Goal: Contribute content: Add original content to the website for others to see

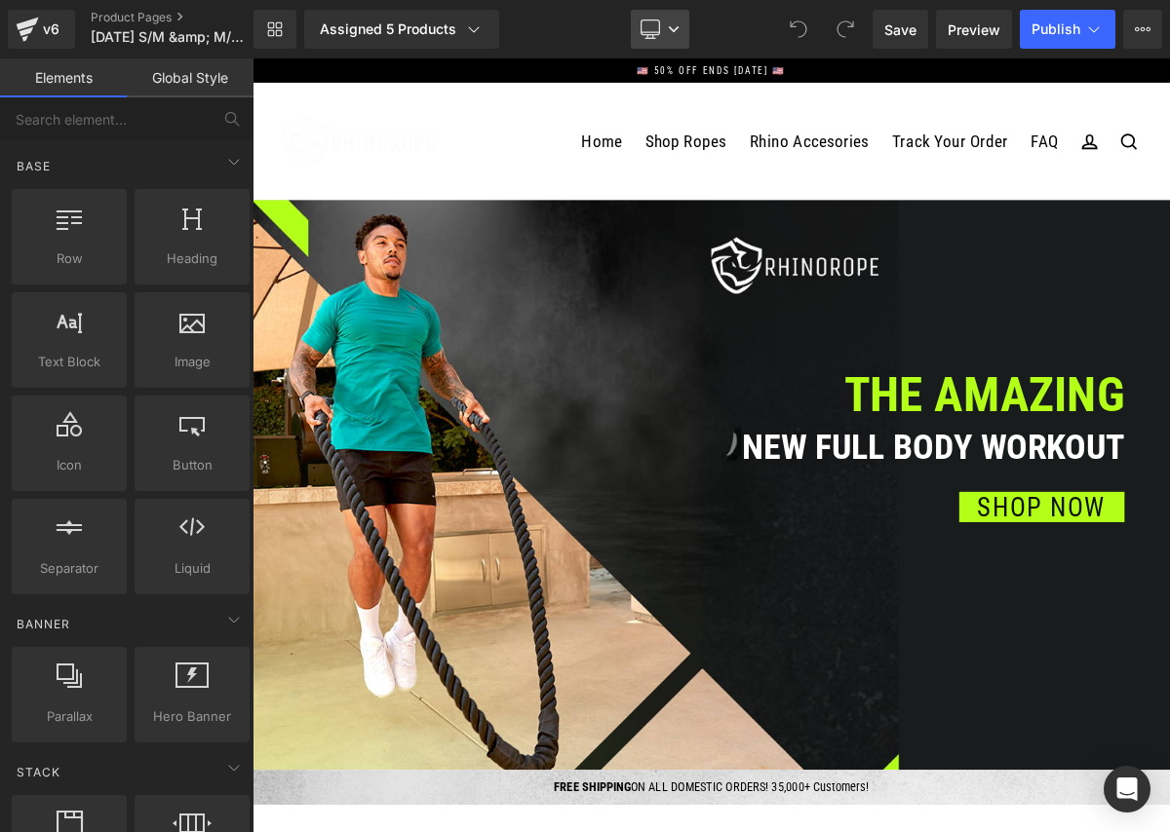
click at [670, 35] on link "Desktop" at bounding box center [660, 29] width 58 height 39
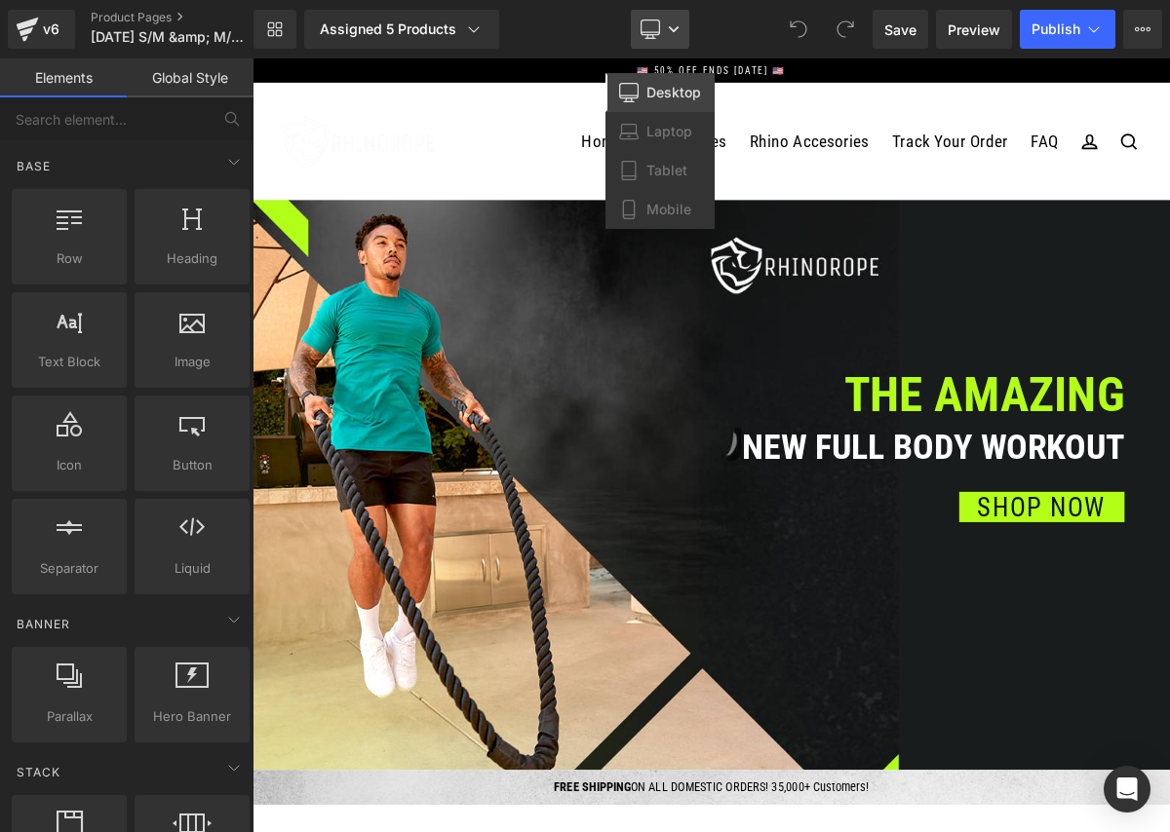
click at [675, 32] on icon at bounding box center [674, 29] width 12 height 12
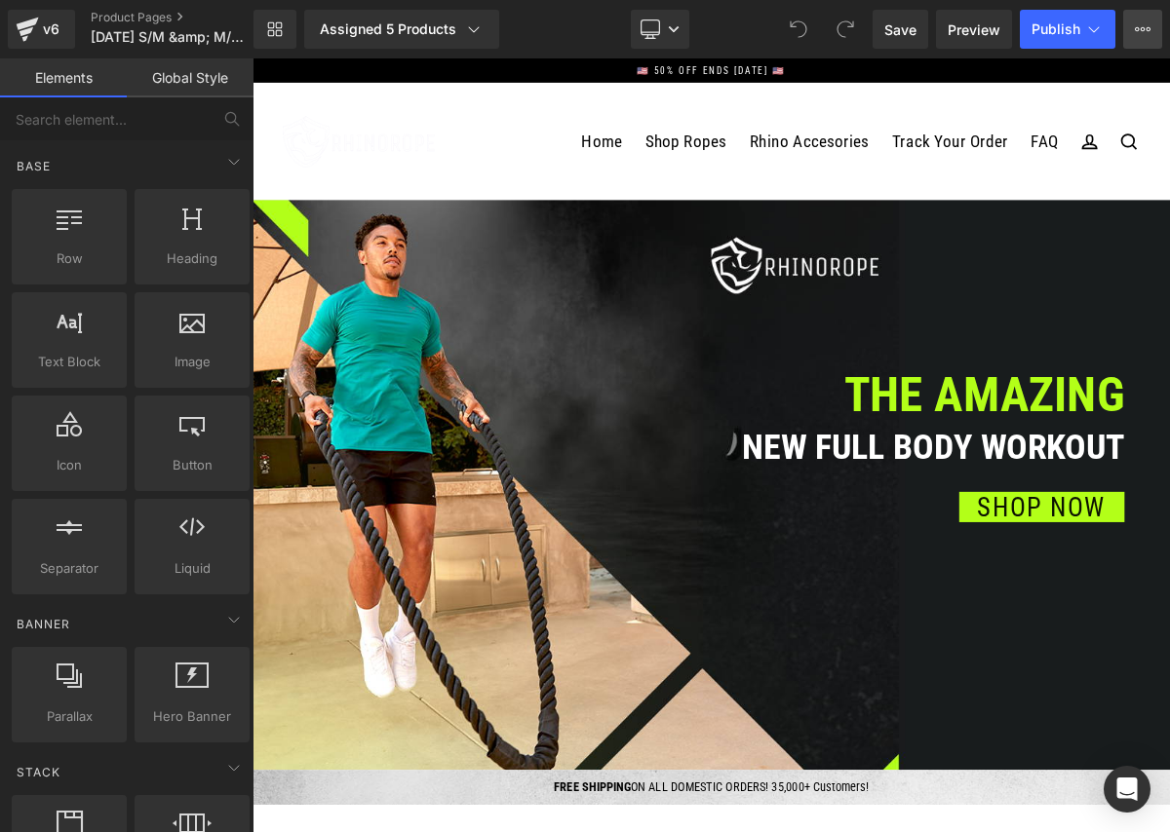
click at [1135, 30] on icon at bounding box center [1143, 29] width 16 height 16
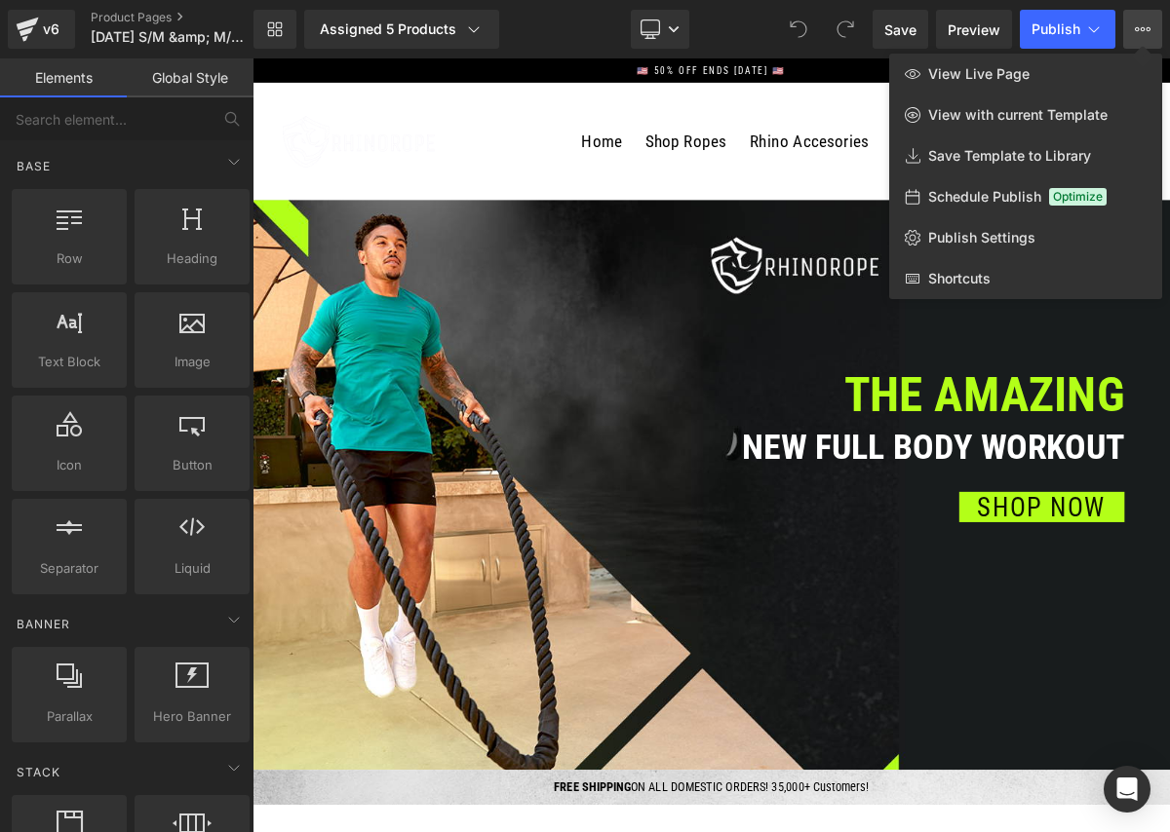
click at [1135, 30] on icon at bounding box center [1143, 29] width 16 height 16
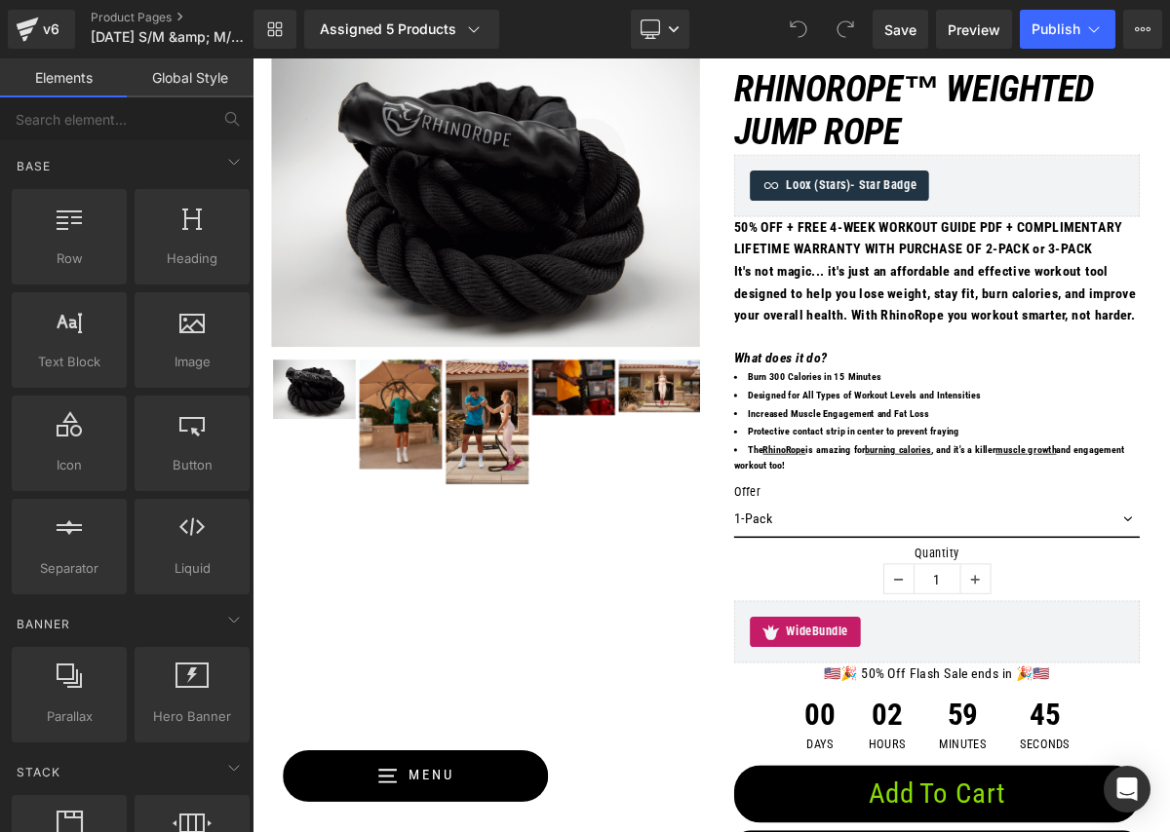
scroll to position [2019, 0]
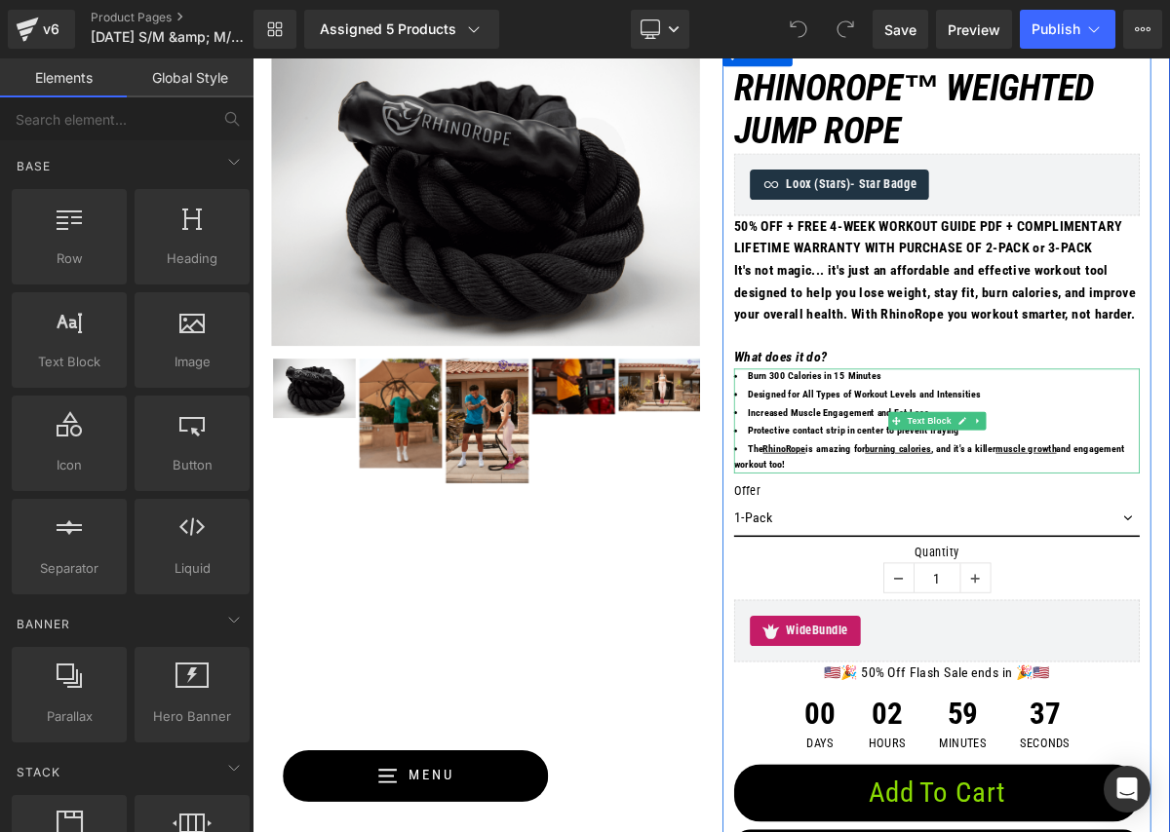
click at [1008, 589] on span "The RhinoRope is amazing for burning calories , and it's a killer muscle growth…" at bounding box center [1122, 571] width 503 height 35
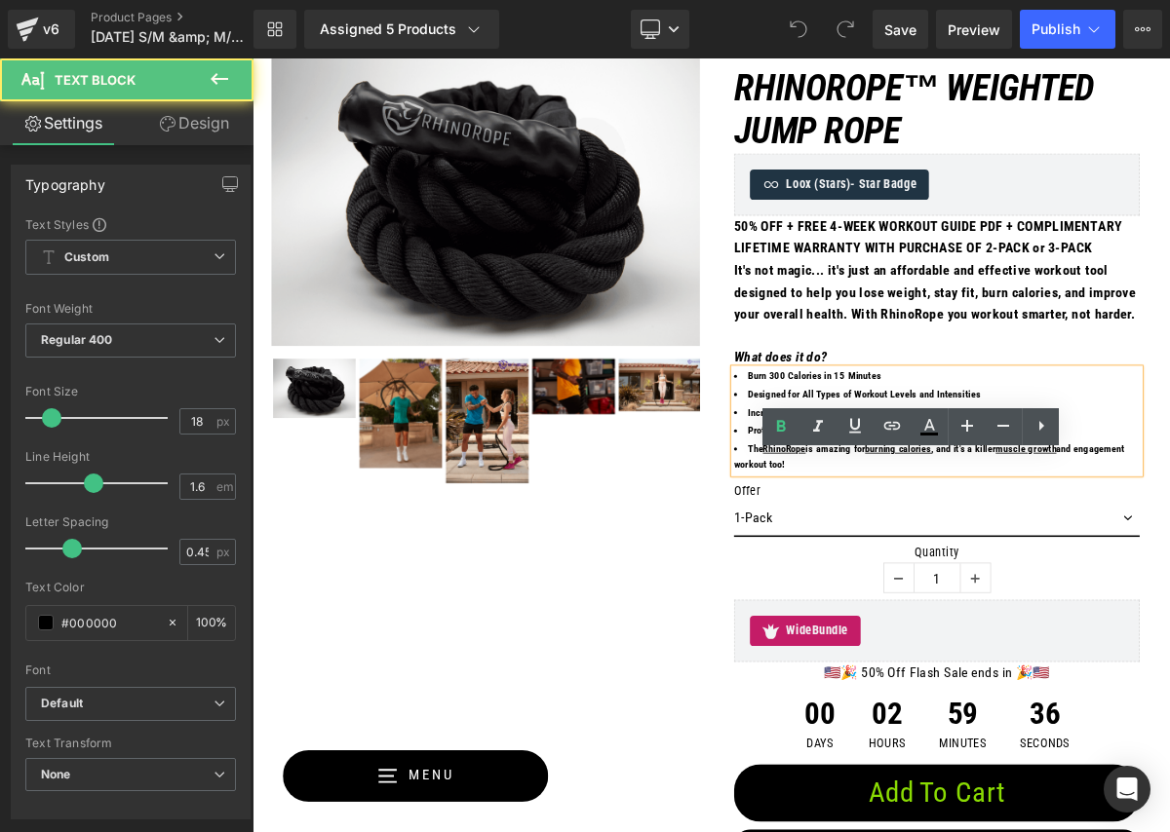
click at [913, 568] on u "RhinoRope" at bounding box center [935, 561] width 55 height 15
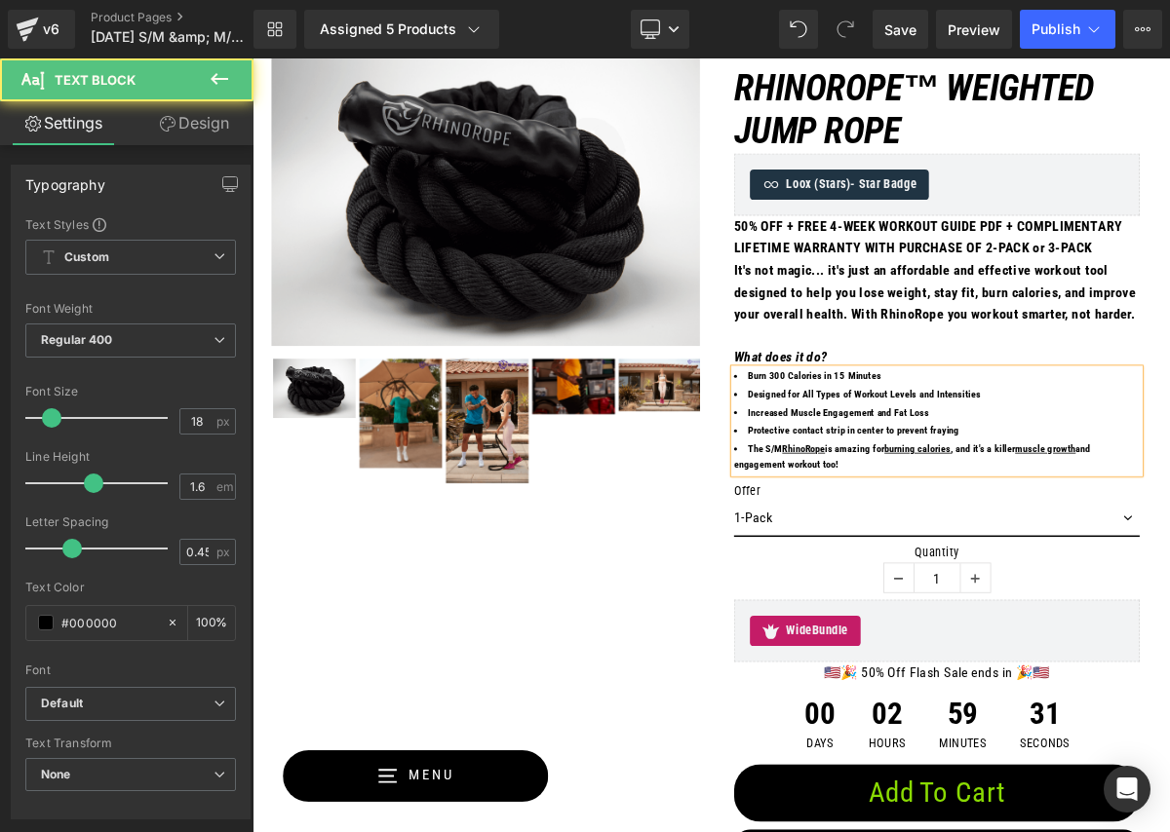
click at [986, 568] on u "RhinoRope" at bounding box center [961, 561] width 55 height 15
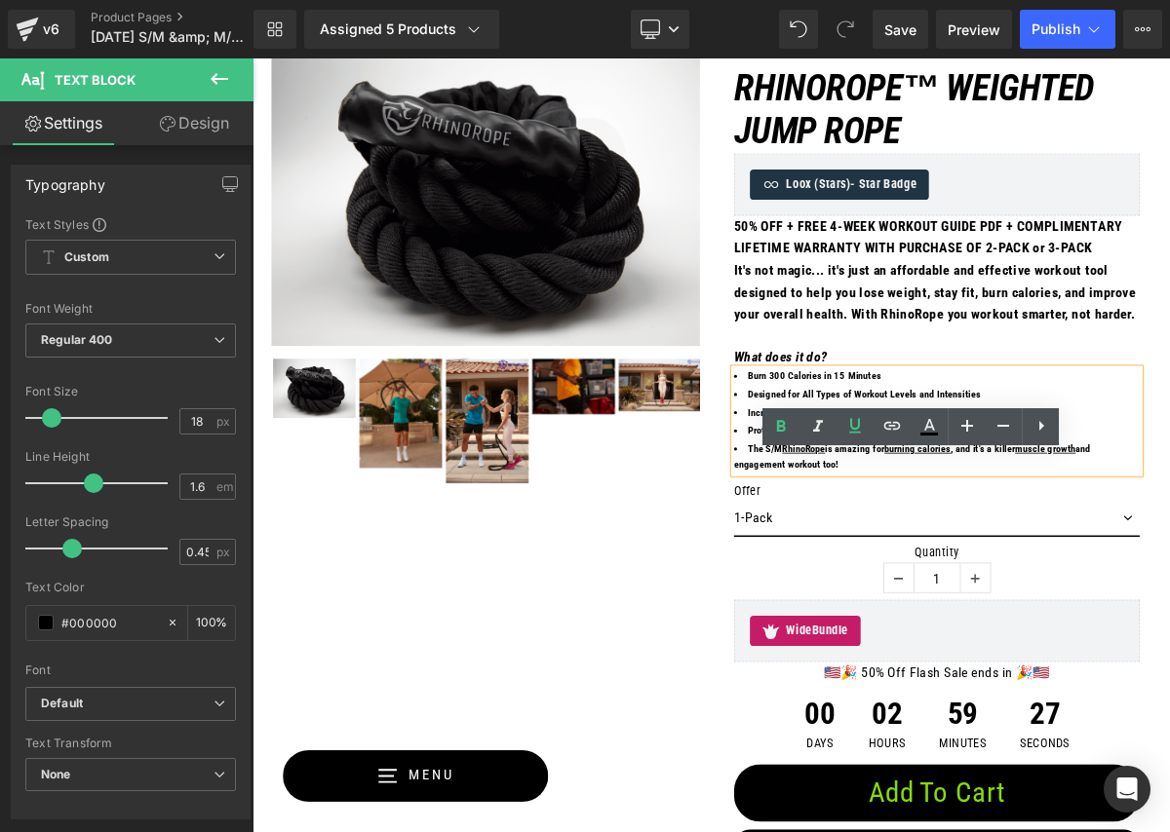
click at [933, 589] on span "The S/M RhinoRope is amazing for burning calories , and it's a killer muscle gr…" at bounding box center [1100, 571] width 458 height 35
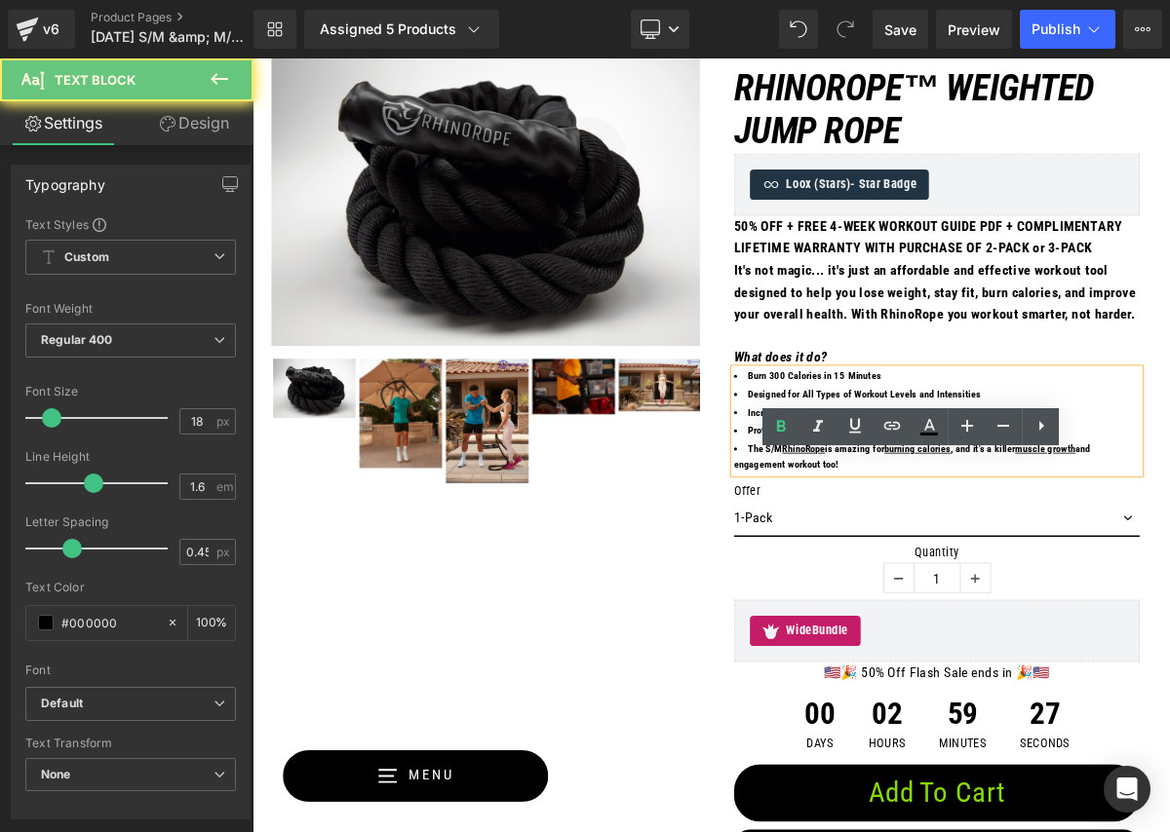
click at [933, 589] on span "The S/M RhinoRope is amazing for burning calories , and it's a killer muscle gr…" at bounding box center [1100, 571] width 458 height 35
click at [936, 589] on span "The S/M RhinoRope is amazing for burning calories , and it's a killer muscle gr…" at bounding box center [1100, 571] width 458 height 35
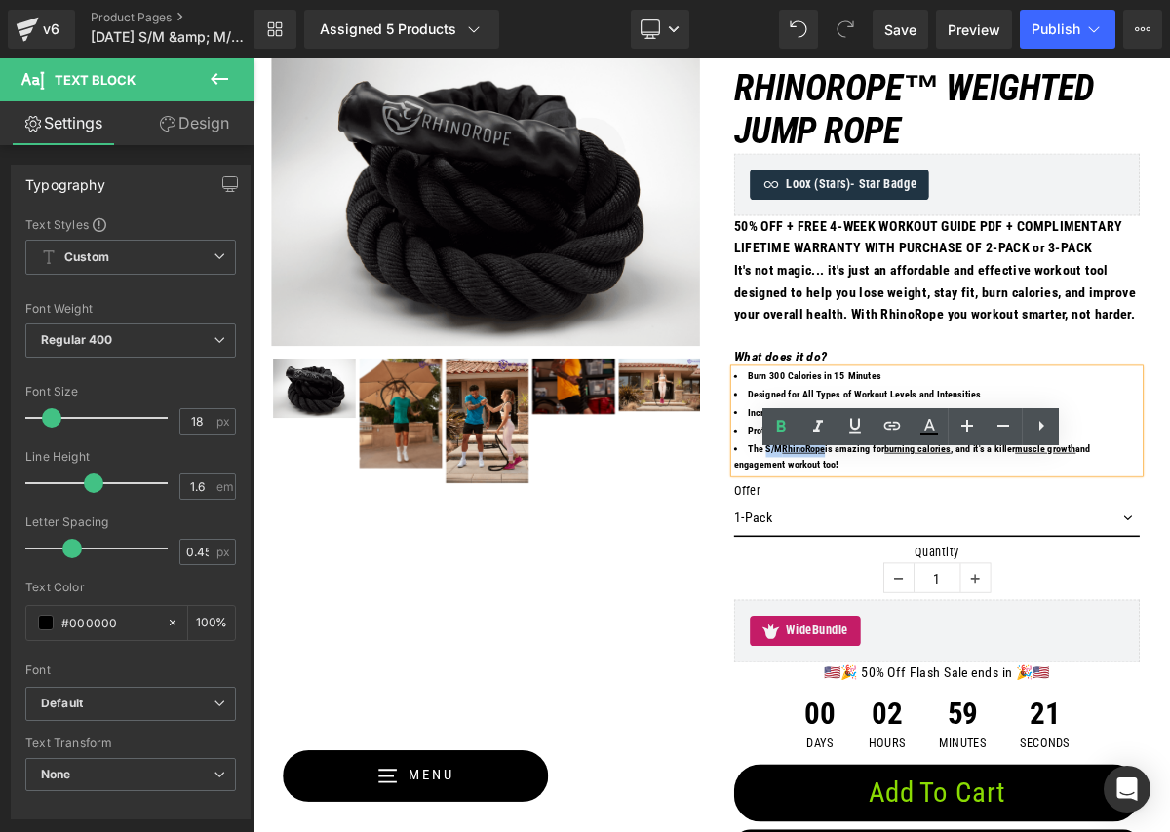
drag, startPoint x: 913, startPoint y: 674, endPoint x: 1010, endPoint y: 680, distance: 96.7
click at [1010, 593] on li "The S/M RhinoRope is amazing for burning calories , and it's a killer muscle gr…" at bounding box center [1132, 572] width 522 height 41
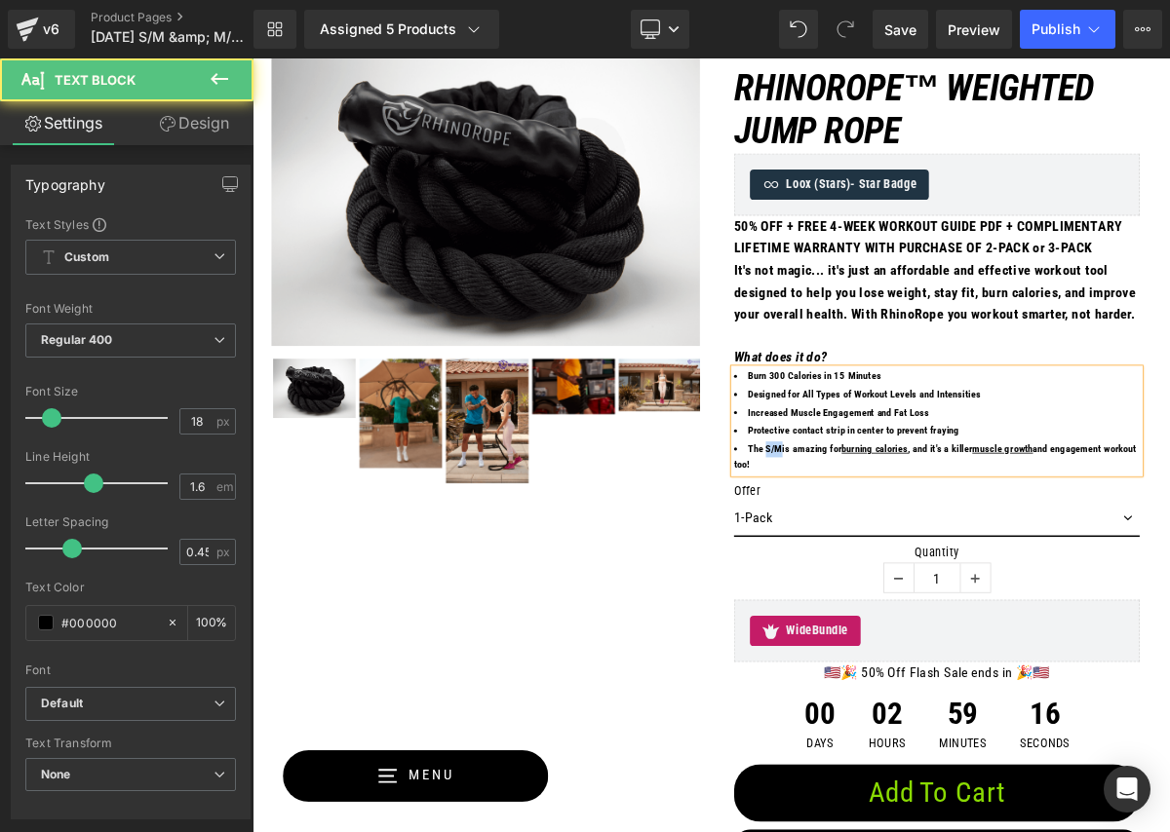
drag, startPoint x: 915, startPoint y: 674, endPoint x: 937, endPoint y: 675, distance: 21.5
click at [937, 589] on span "The S/M is amazing for burning calories , and it's a killer muscle growth and e…" at bounding box center [1130, 571] width 518 height 35
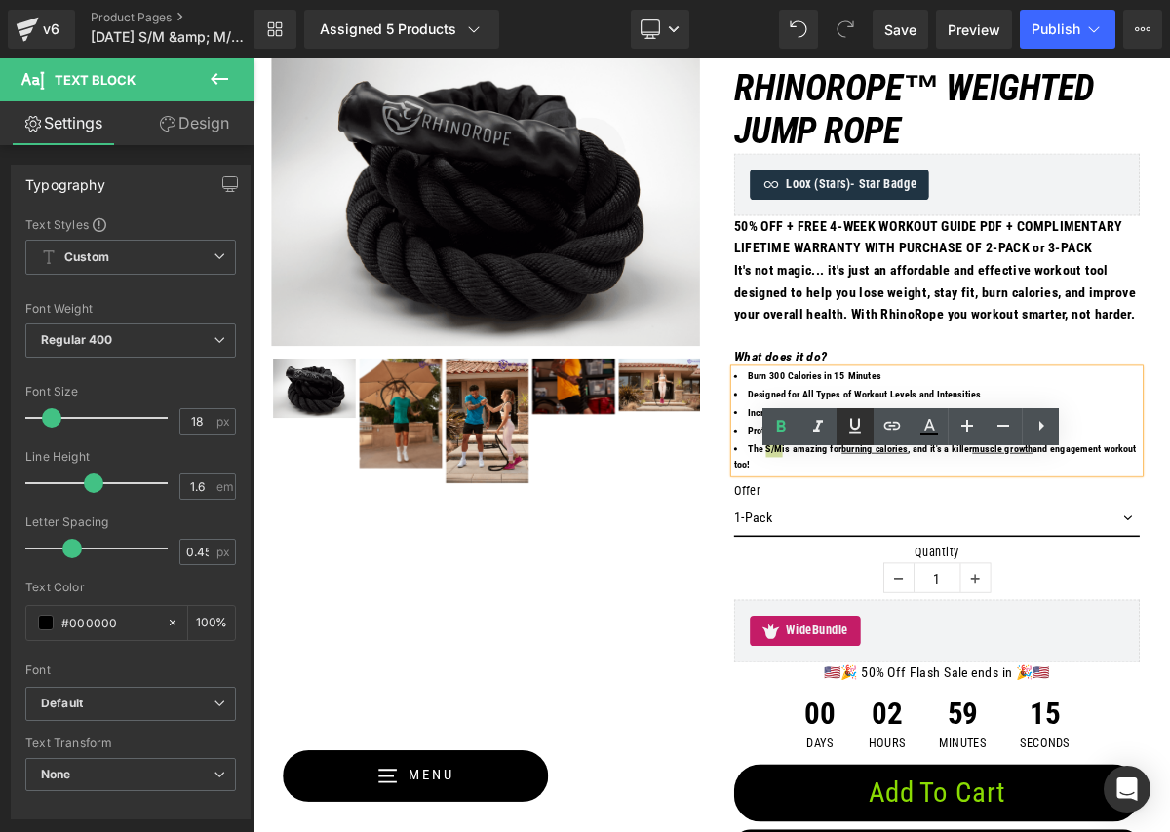
click at [856, 437] on icon at bounding box center [854, 425] width 23 height 23
click at [1011, 589] on span "The S/M is amazing for burning calories , and it's a killer muscle growth and e…" at bounding box center [1128, 571] width 514 height 35
click at [1169, 589] on span "The S/M is amazing for burning calories , and it's a killer muscle growth and e…" at bounding box center [1128, 571] width 514 height 35
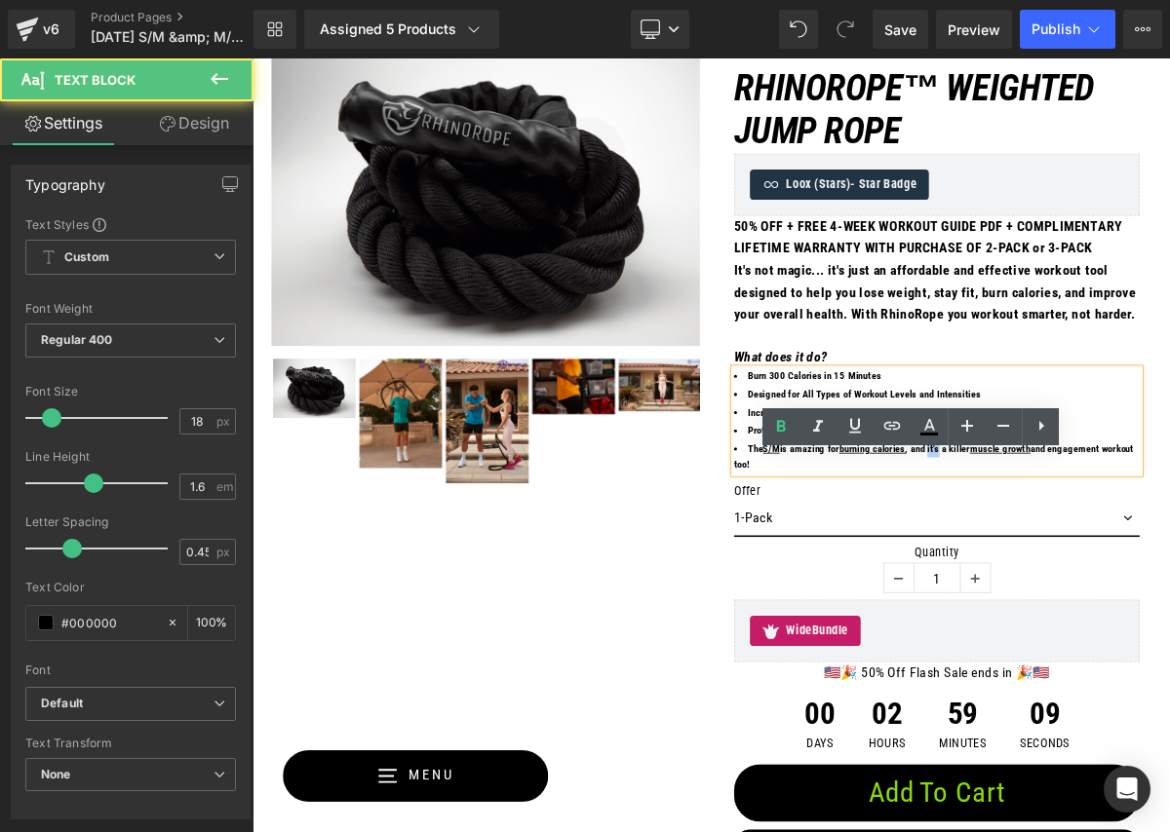
click at [1169, 589] on span "The S/M is amazing for burning calories , and it's a killer muscle growth and e…" at bounding box center [1128, 571] width 514 height 35
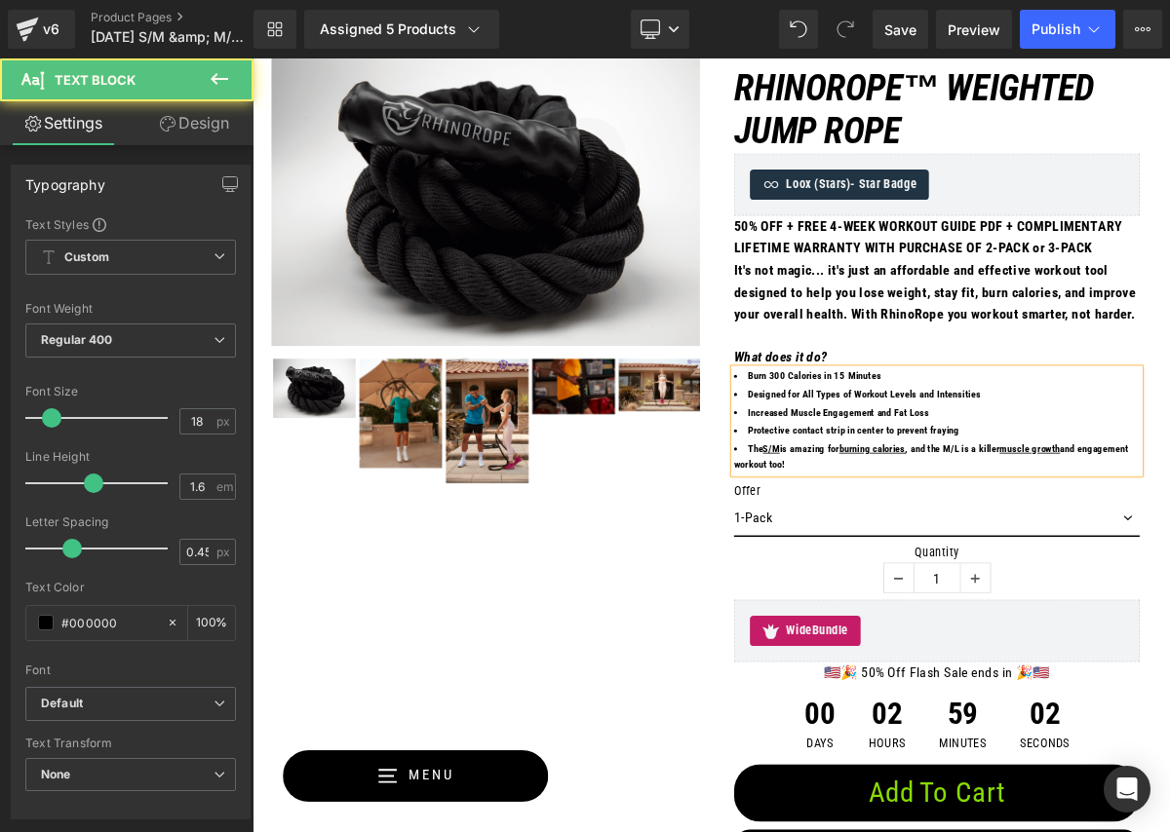
click at [1038, 589] on span "The S/M is amazing for burning calories , and the M/L is a killer muscle growth…" at bounding box center [1124, 571] width 507 height 35
click at [1077, 593] on li "The S/M is amazing for burning calories , and the M/L is a killer muscle growth…" at bounding box center [1132, 572] width 522 height 41
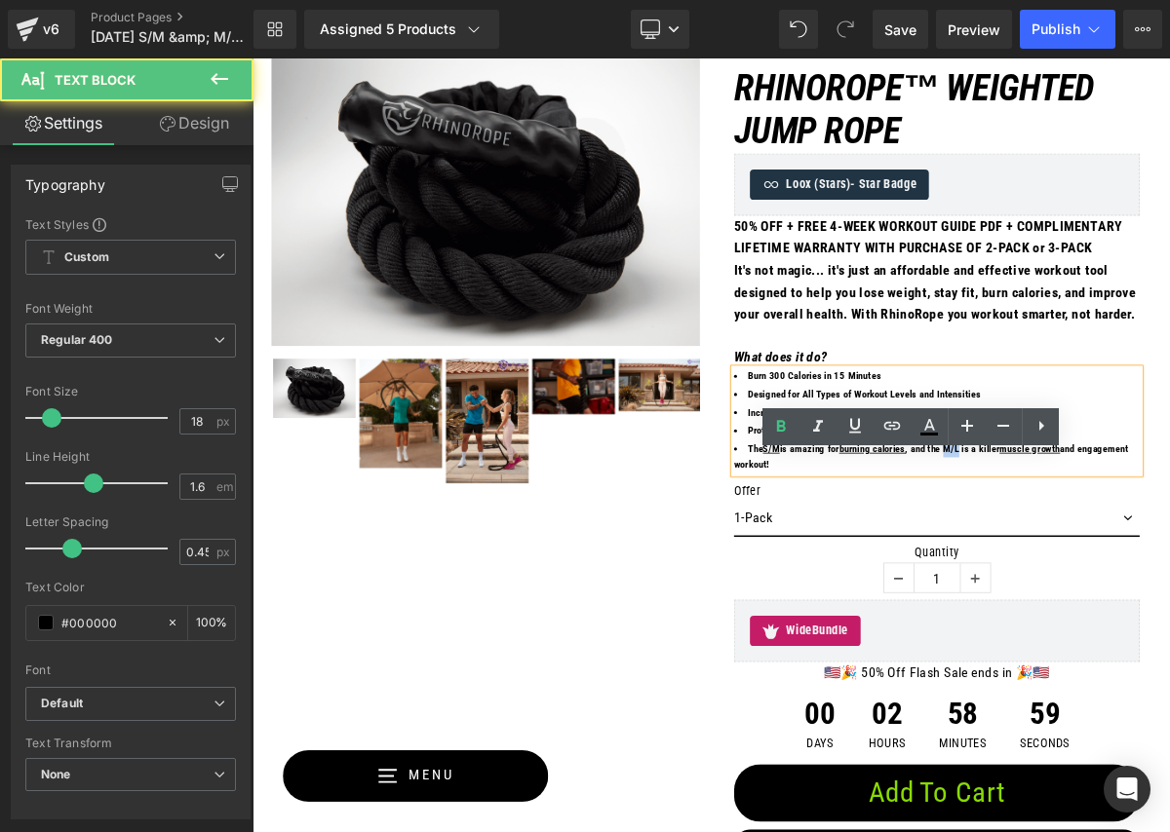
drag, startPoint x: 1199, startPoint y: 676, endPoint x: 1219, endPoint y: 676, distance: 20.5
click at [1169, 589] on span "The S/M is amazing for burning calories , and the M/L is a killer muscle growth…" at bounding box center [1124, 571] width 507 height 35
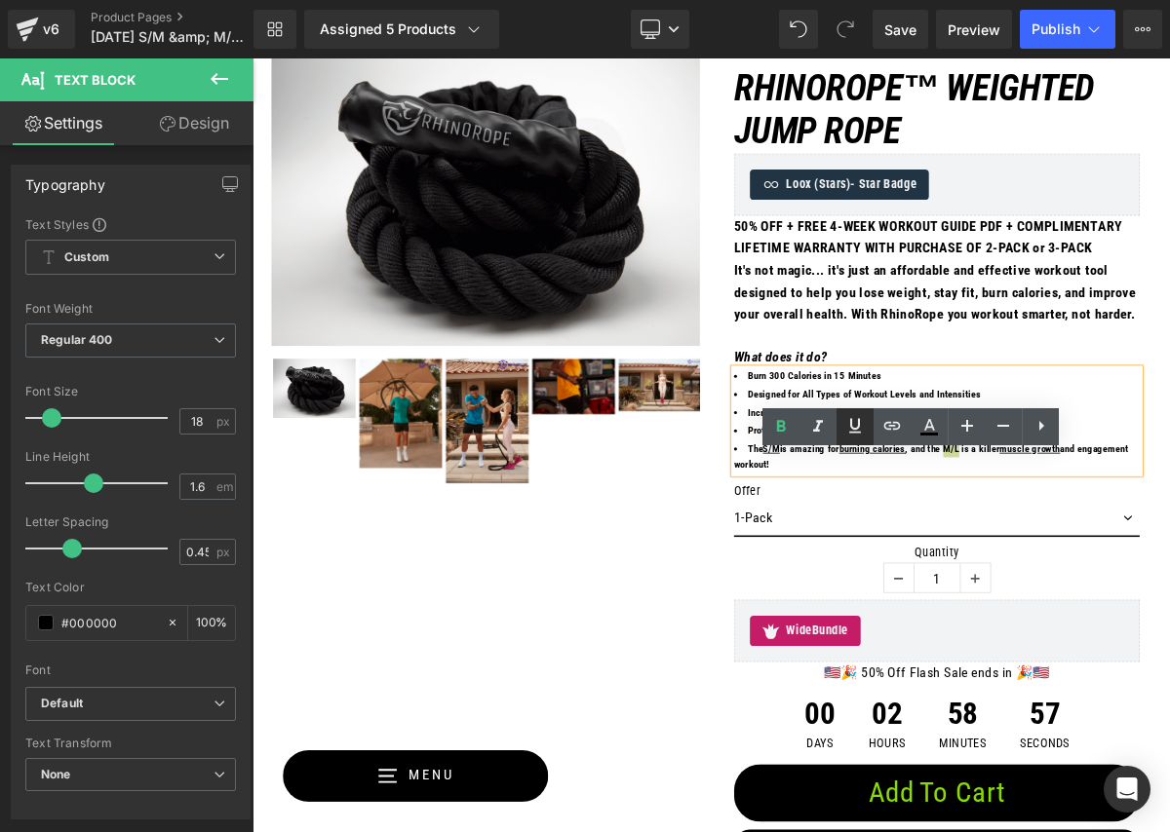
click at [851, 424] on icon at bounding box center [856, 426] width 12 height 15
click at [1083, 593] on li "The S/M is amazing for burning calories , and the M/L is a killer muscle growth…" at bounding box center [1132, 572] width 522 height 41
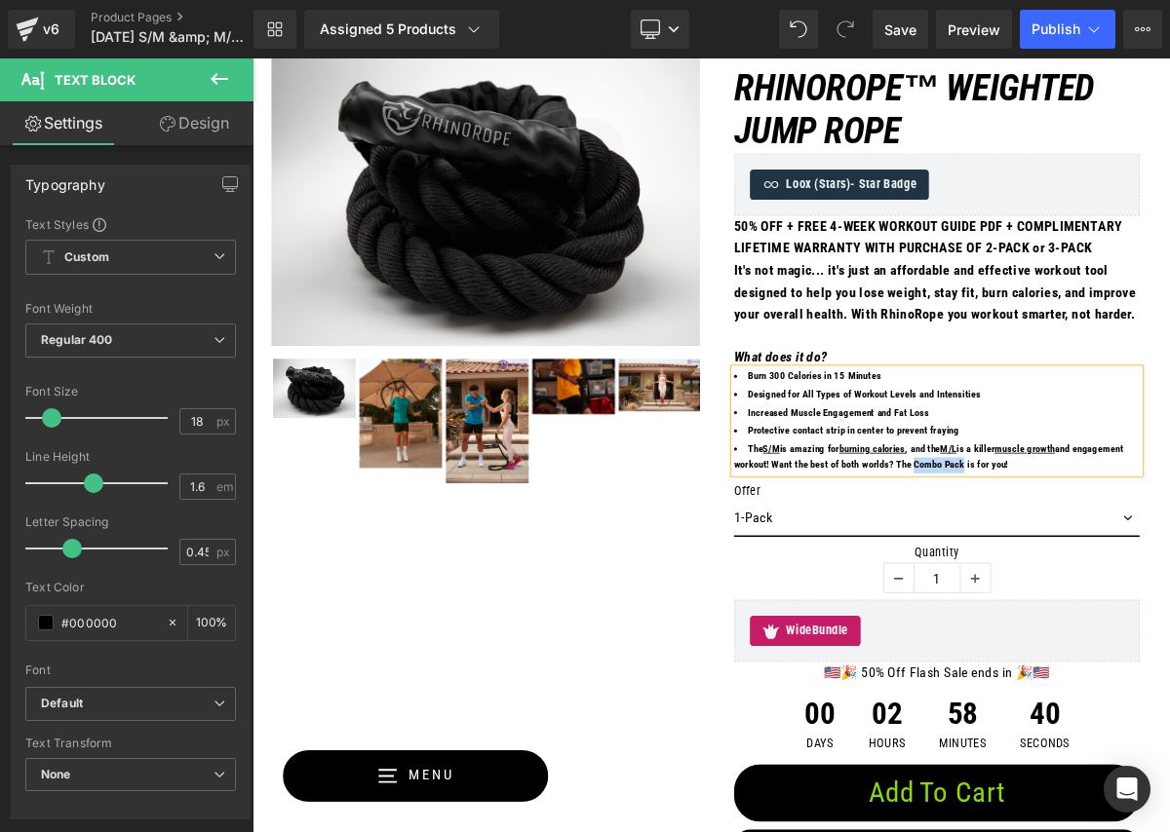
drag, startPoint x: 1260, startPoint y: 694, endPoint x: 1342, endPoint y: 701, distance: 82.2
click at [1169, 593] on li "The S/M is amazing for burning calories , and the M/L is a killer muscle growth…" at bounding box center [1132, 572] width 522 height 41
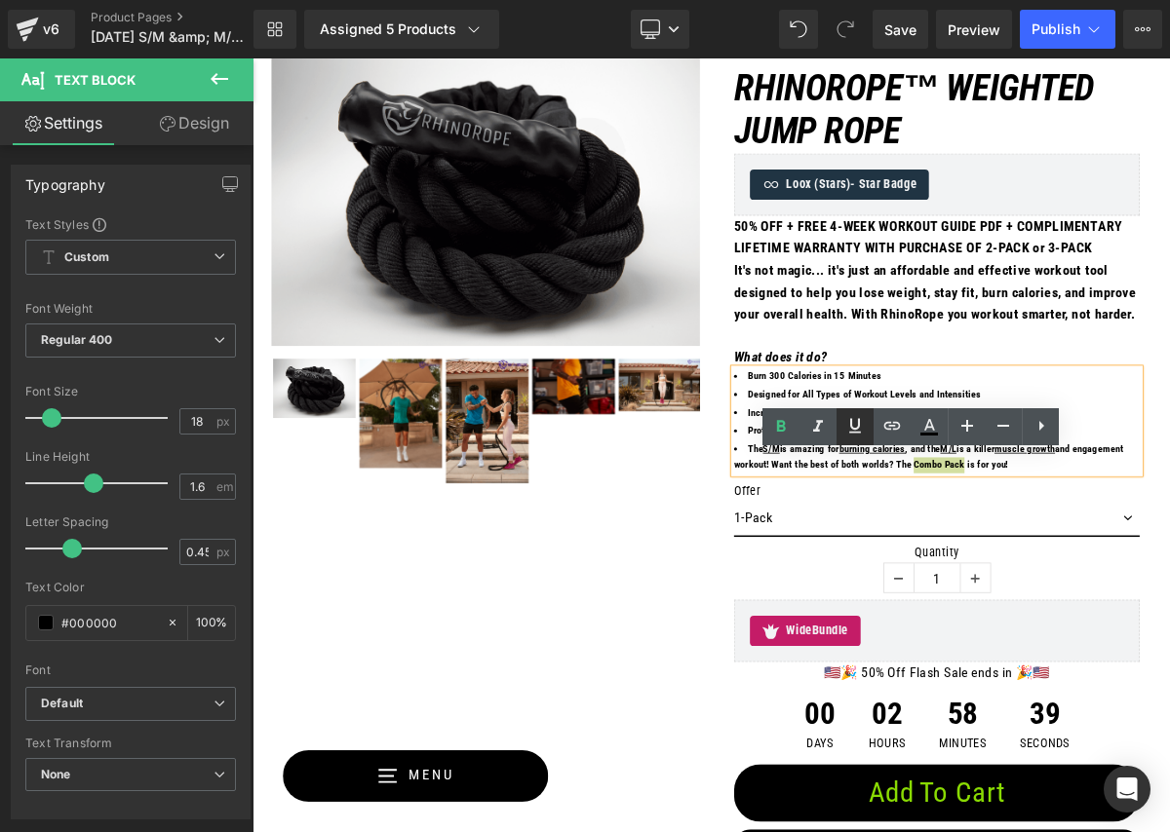
click at [854, 426] on icon at bounding box center [854, 425] width 23 height 23
click at [1132, 589] on span "The S/M is amazing for burning calories , and the M/L is a killer muscle growth…" at bounding box center [1121, 571] width 501 height 35
click at [1071, 318] on p "50% OFF + FREE 4-WEEK WORKOUT GUIDE PDF + COMPLIMENTARY LIFETIME WARRANTY WITH …" at bounding box center [1132, 289] width 522 height 57
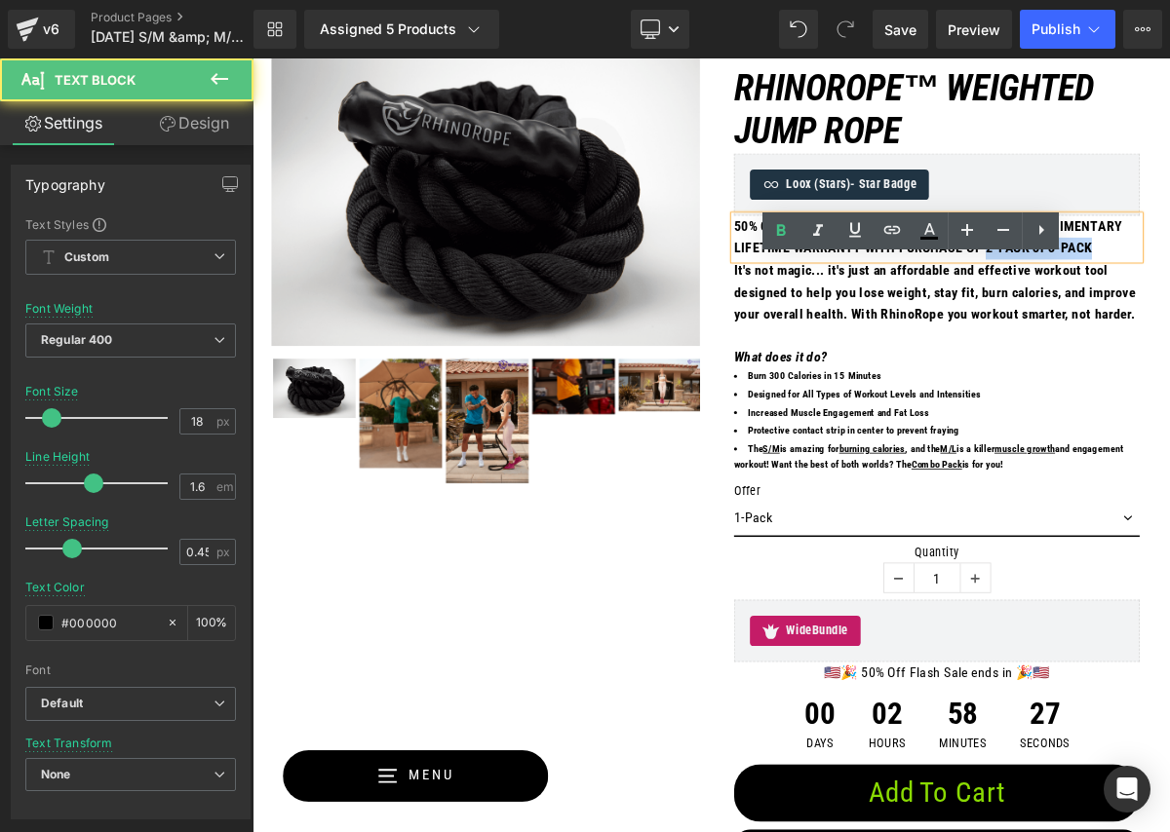
drag, startPoint x: 1092, startPoint y: 385, endPoint x: 1029, endPoint y: 424, distance: 73.6
click at [901, 318] on p "50% OFF + FREE 4-WEEK WORKOUT GUIDE PDF + COMPLIMENTARY LIFETIME WARRANTY WITH …" at bounding box center [1132, 289] width 522 height 57
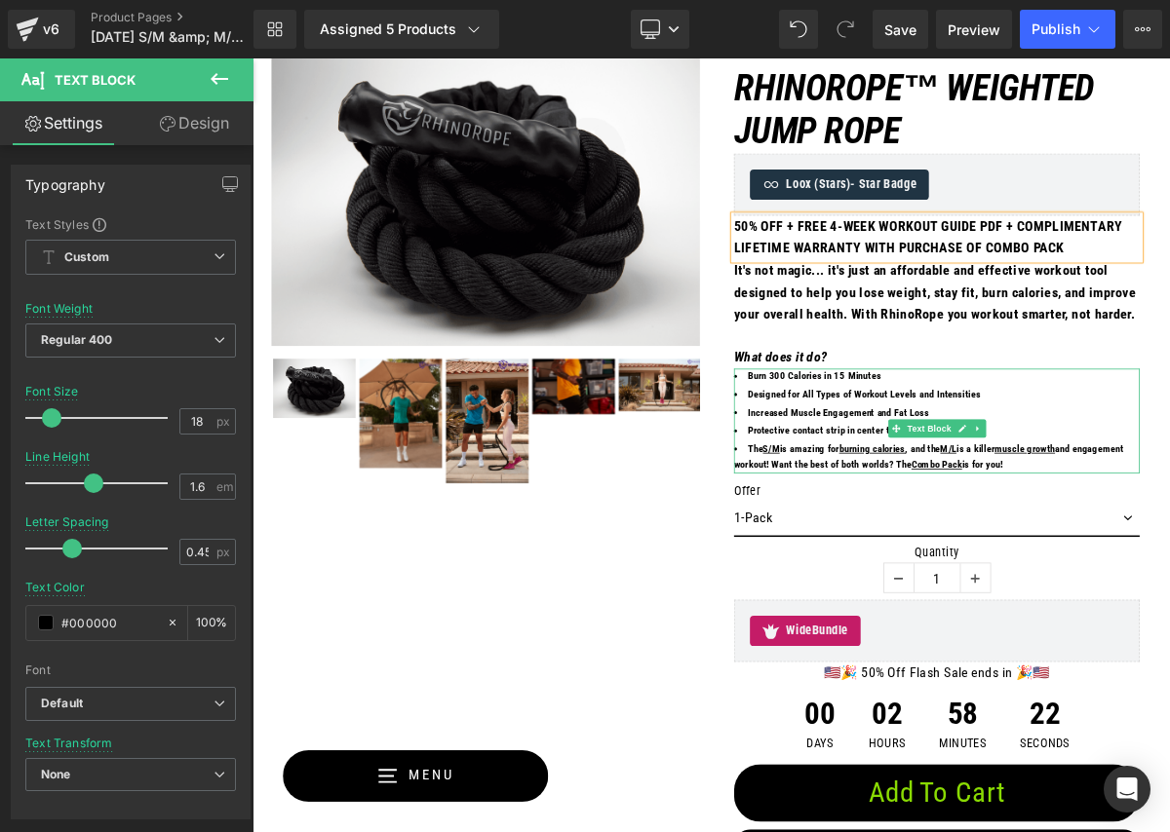
click at [1169, 549] on li "Protective contact strip in center to prevent fraying" at bounding box center [1132, 538] width 522 height 20
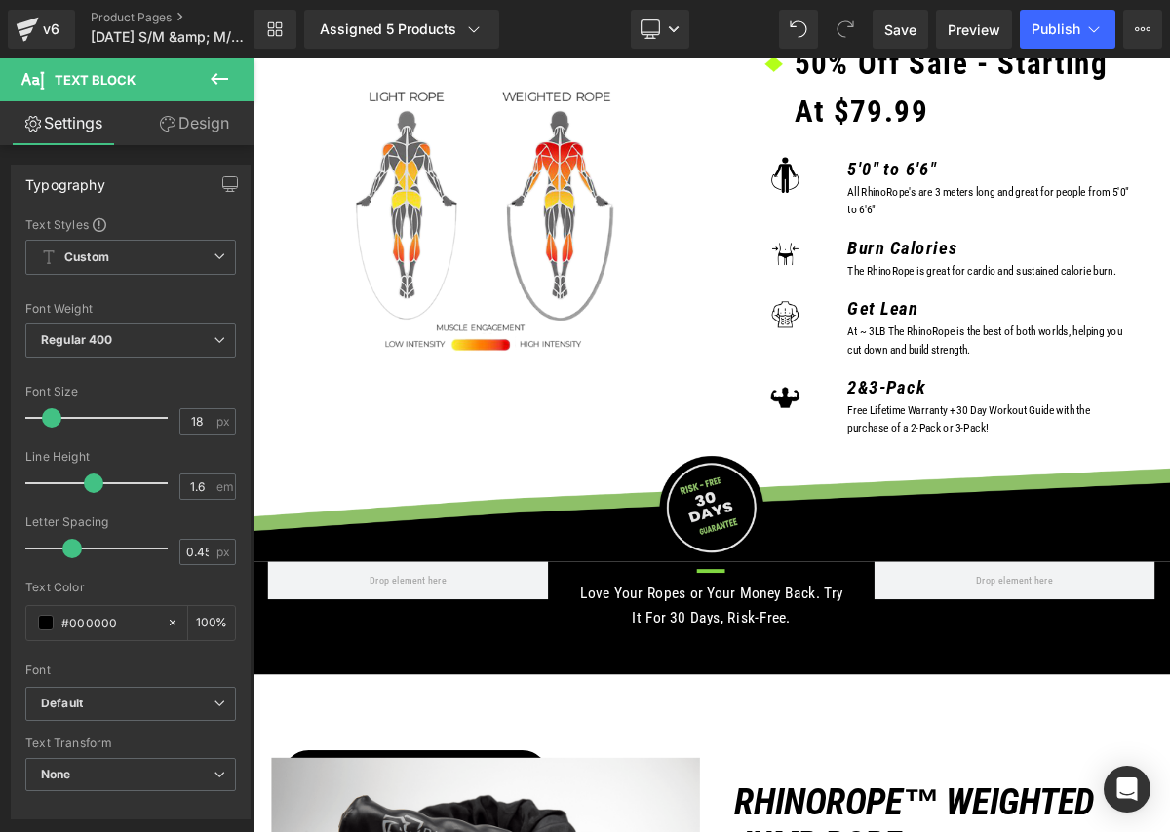
scroll to position [752, 0]
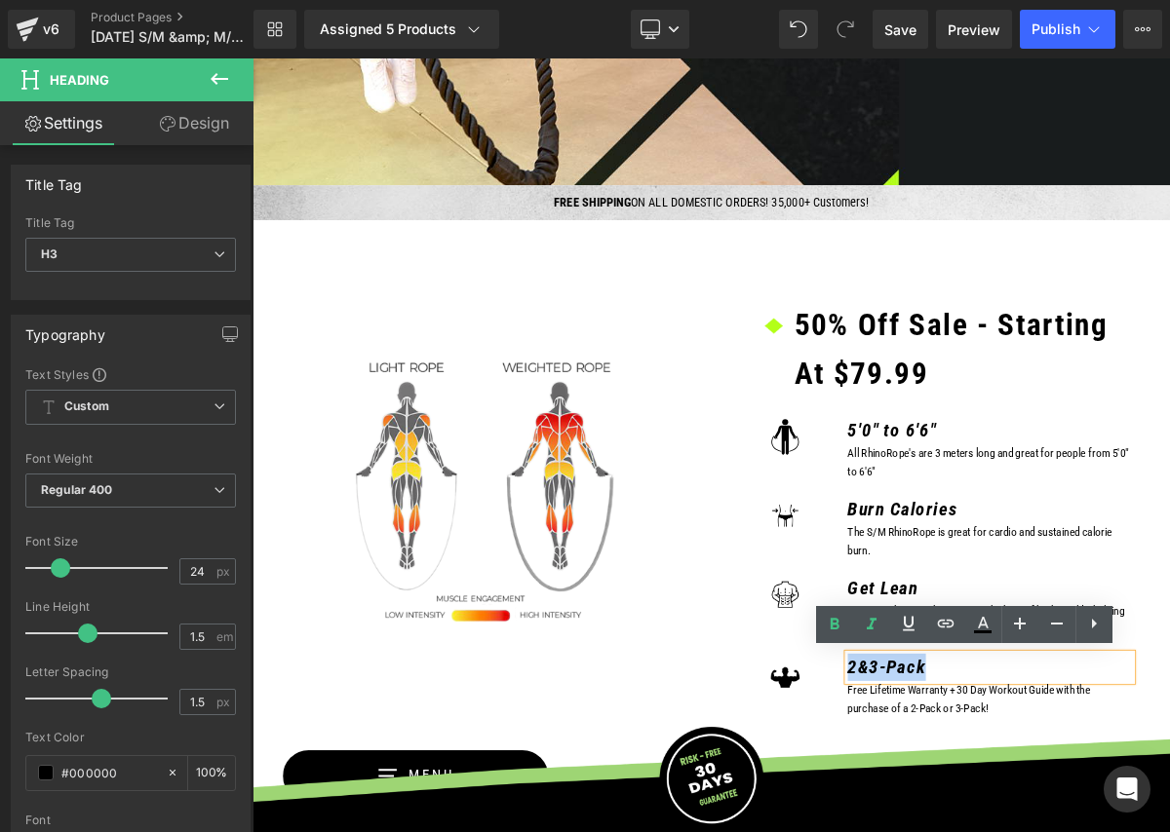
drag, startPoint x: 1129, startPoint y: 843, endPoint x: 1020, endPoint y: 844, distance: 109.2
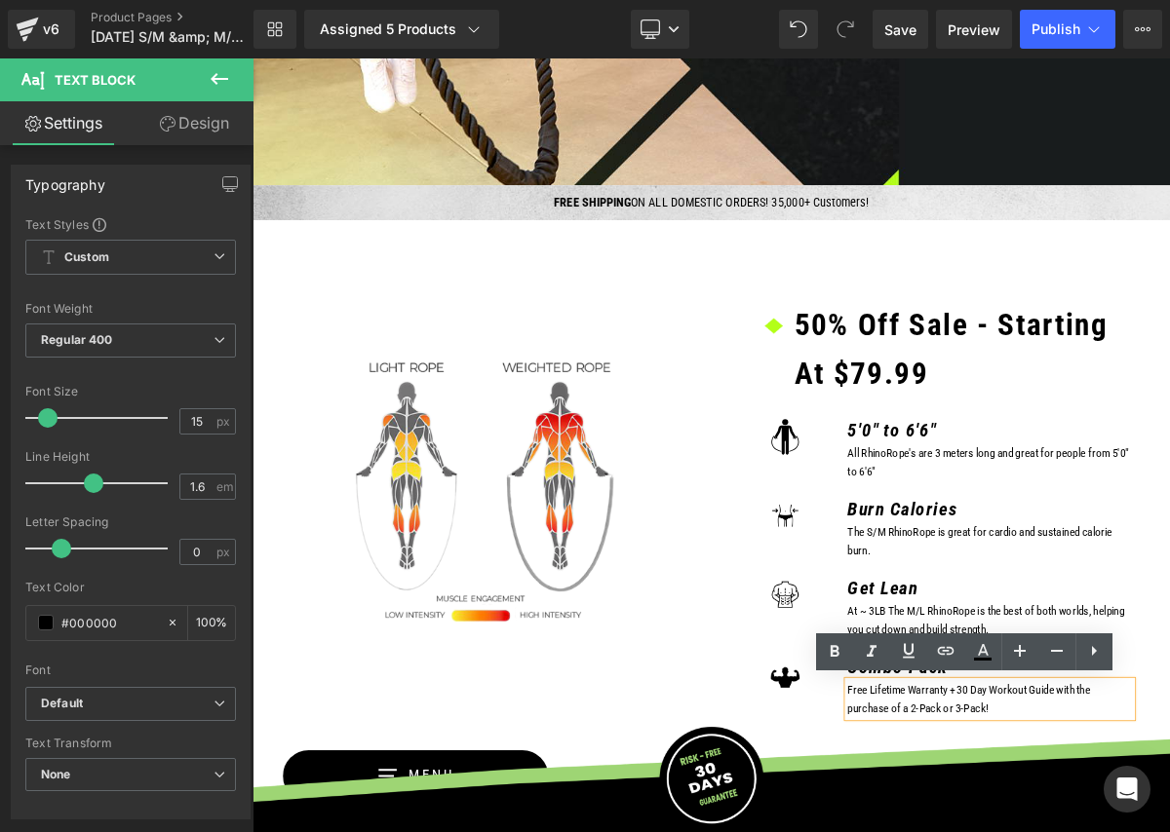
drag, startPoint x: 1242, startPoint y: 898, endPoint x: 1123, endPoint y: 898, distance: 118.9
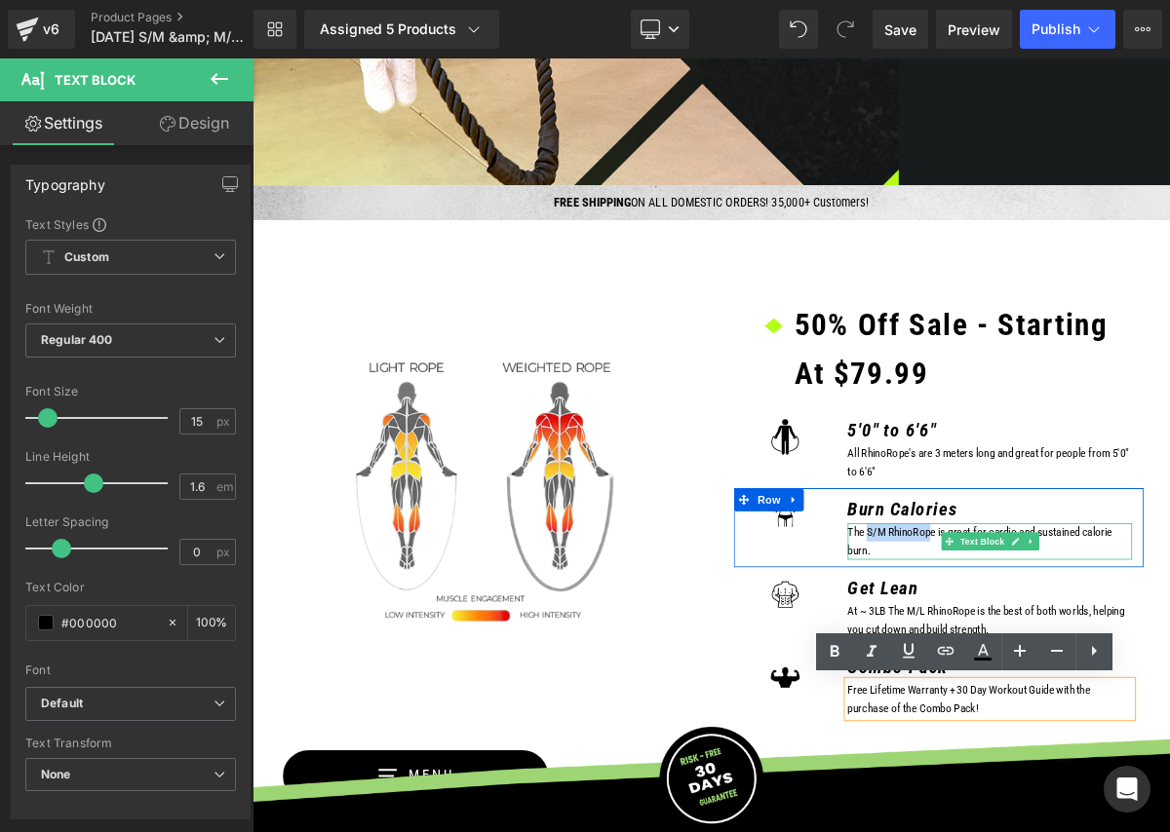
drag, startPoint x: 1047, startPoint y: 673, endPoint x: 1143, endPoint y: 668, distance: 96.6
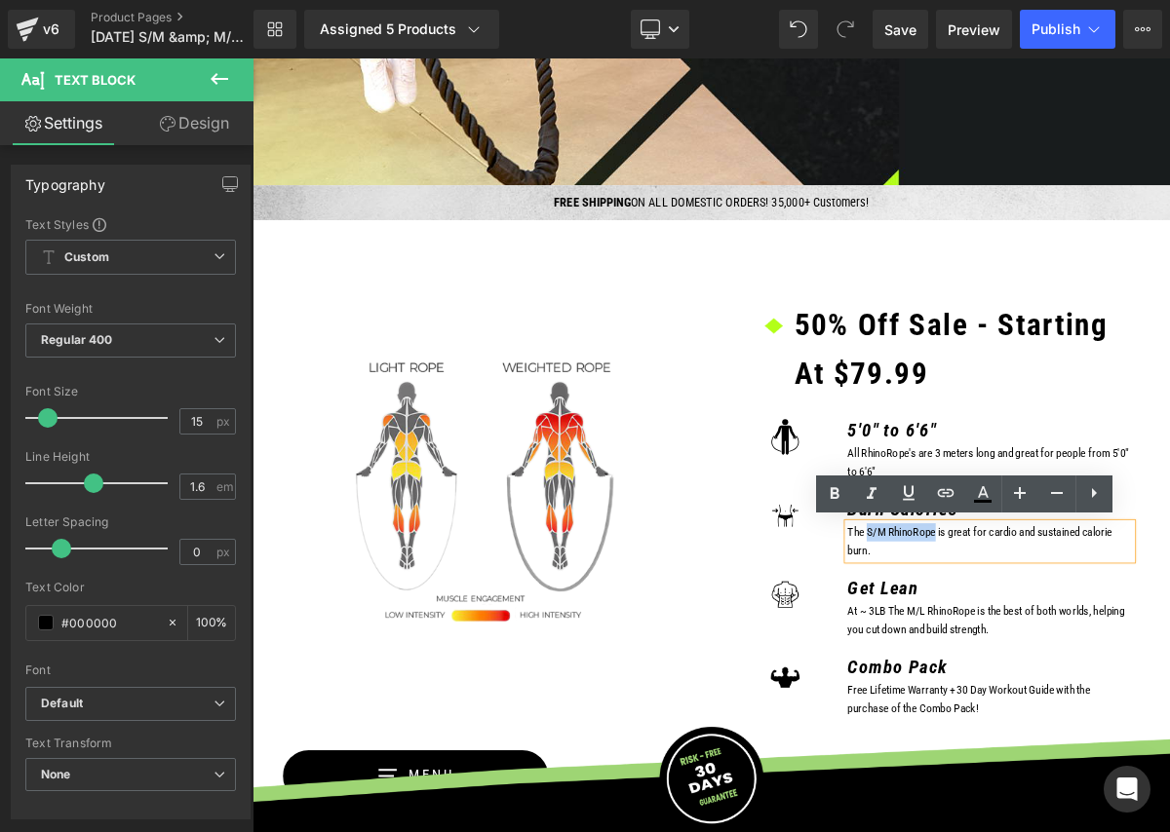
drag, startPoint x: 1149, startPoint y: 669, endPoint x: 1047, endPoint y: 671, distance: 102.4
click at [904, 503] on icon at bounding box center [908, 493] width 23 height 23
click at [836, 492] on icon at bounding box center [834, 494] width 23 height 23
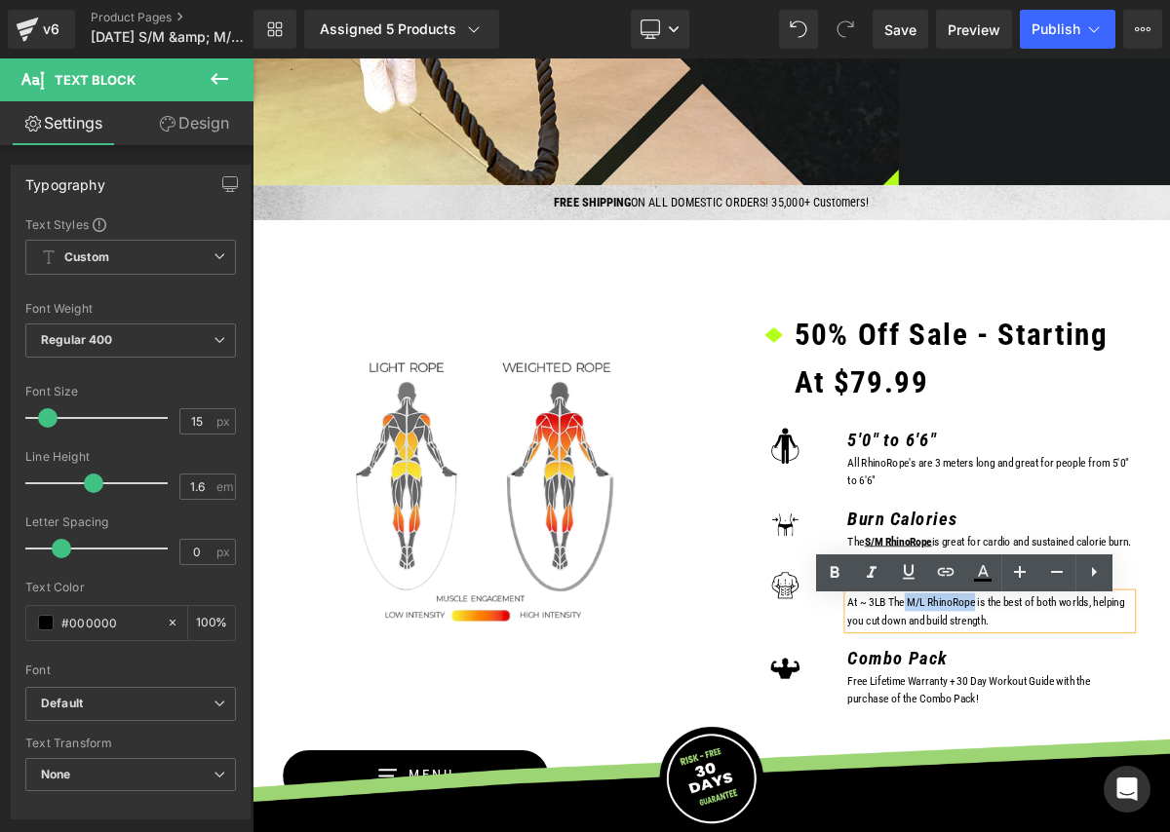
drag, startPoint x: 1111, startPoint y: 774, endPoint x: 1203, endPoint y: 774, distance: 91.6
click at [842, 573] on icon at bounding box center [834, 572] width 23 height 23
click at [900, 580] on icon at bounding box center [908, 571] width 23 height 23
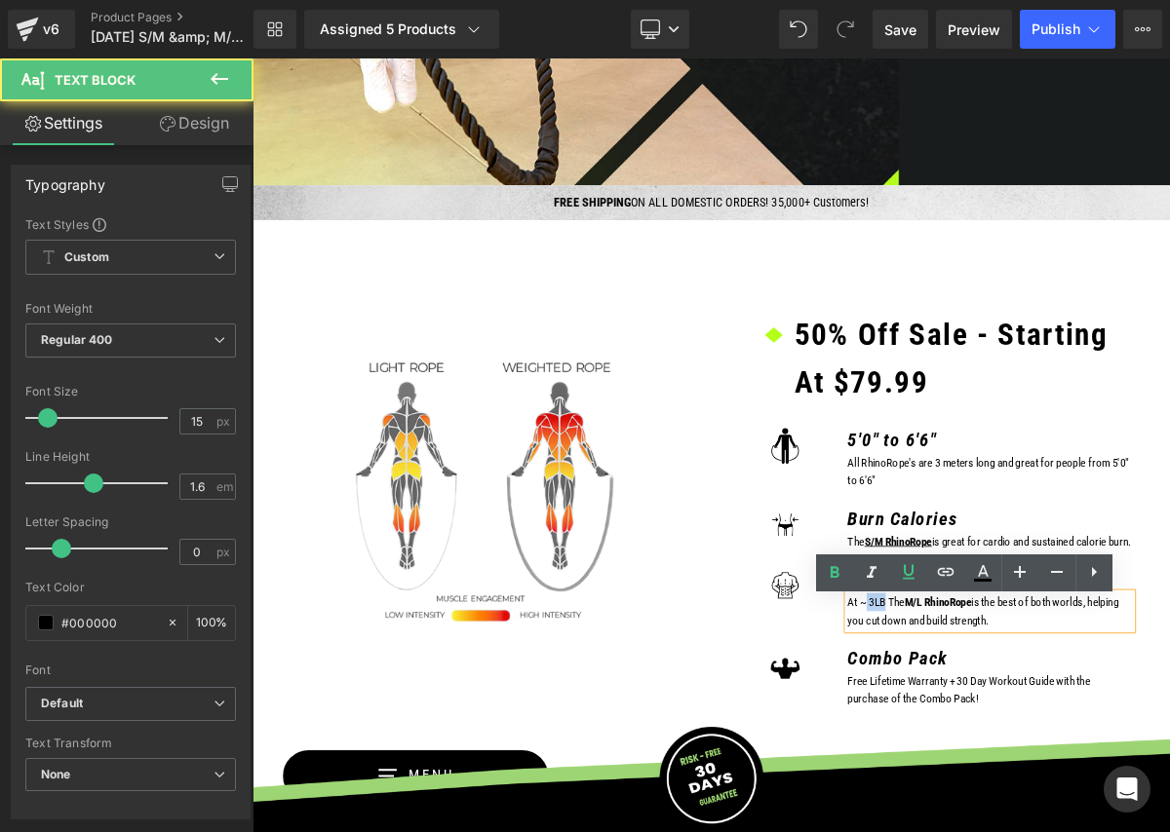
drag, startPoint x: 1039, startPoint y: 771, endPoint x: 1057, endPoint y: 760, distance: 20.6
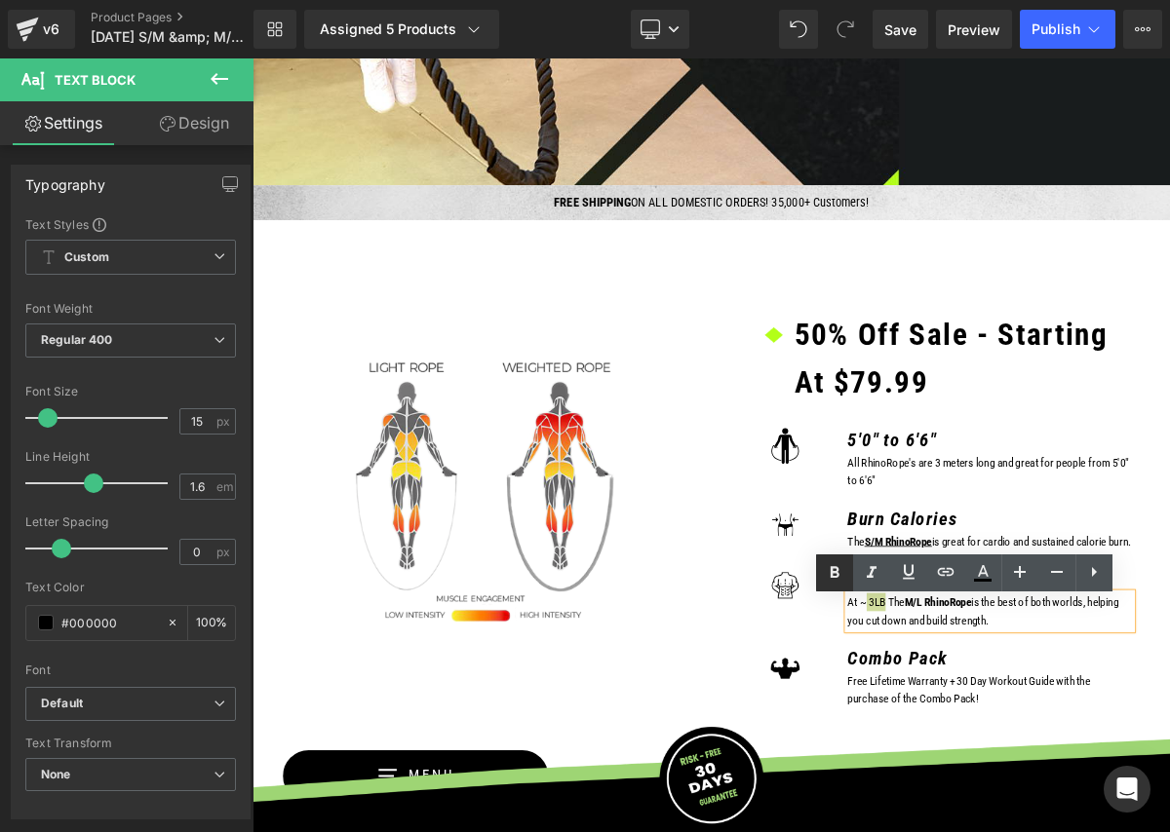
click at [842, 579] on icon at bounding box center [834, 572] width 23 height 23
click at [899, 576] on icon at bounding box center [908, 571] width 23 height 23
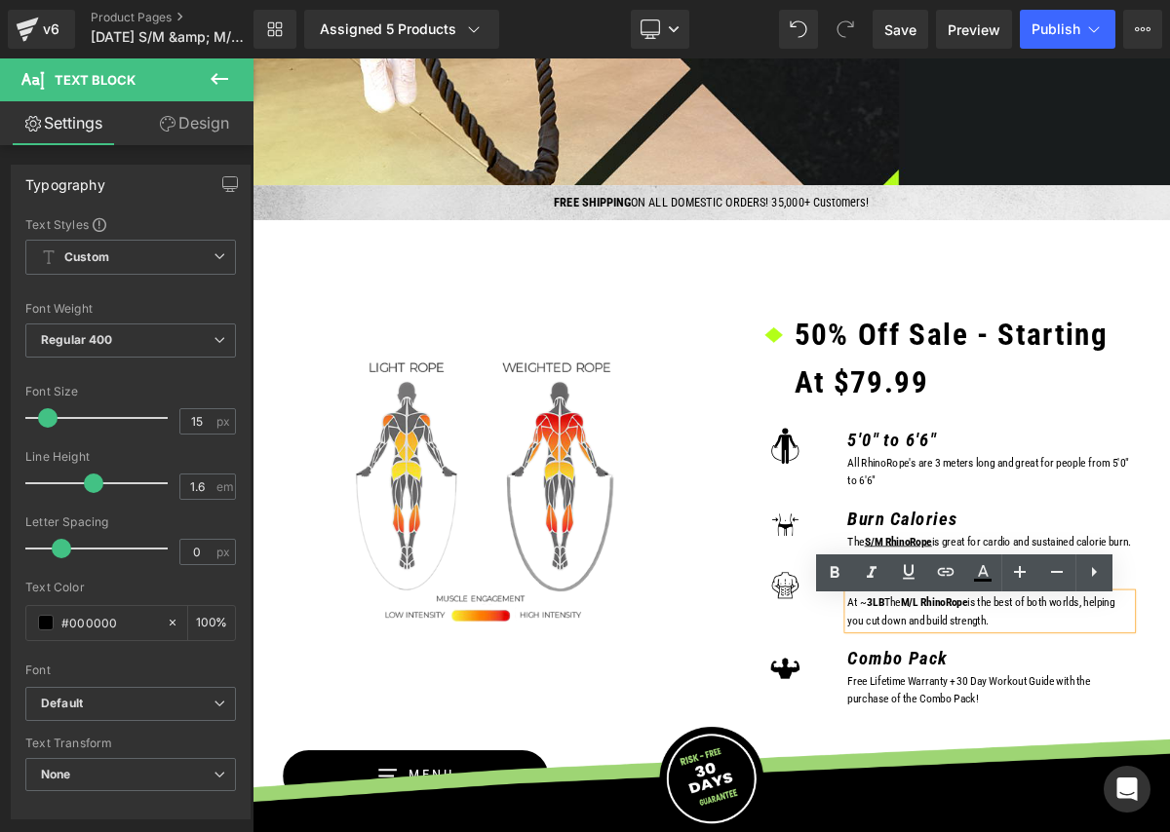
click at [1169, 295] on div "Image Image 50% Off Sale - Starting At $79.99 Text Block Icon List Image 5'0" t…" at bounding box center [842, 591] width 1170 height 649
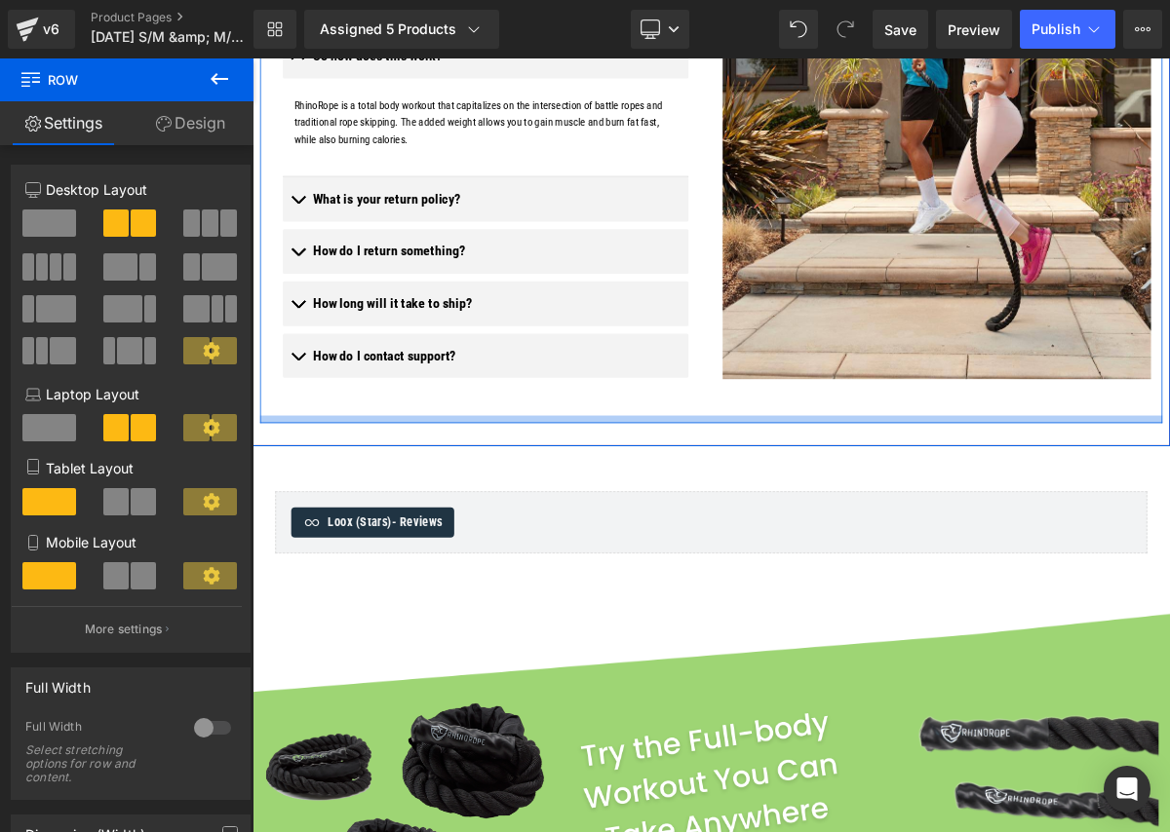
scroll to position [3362, 0]
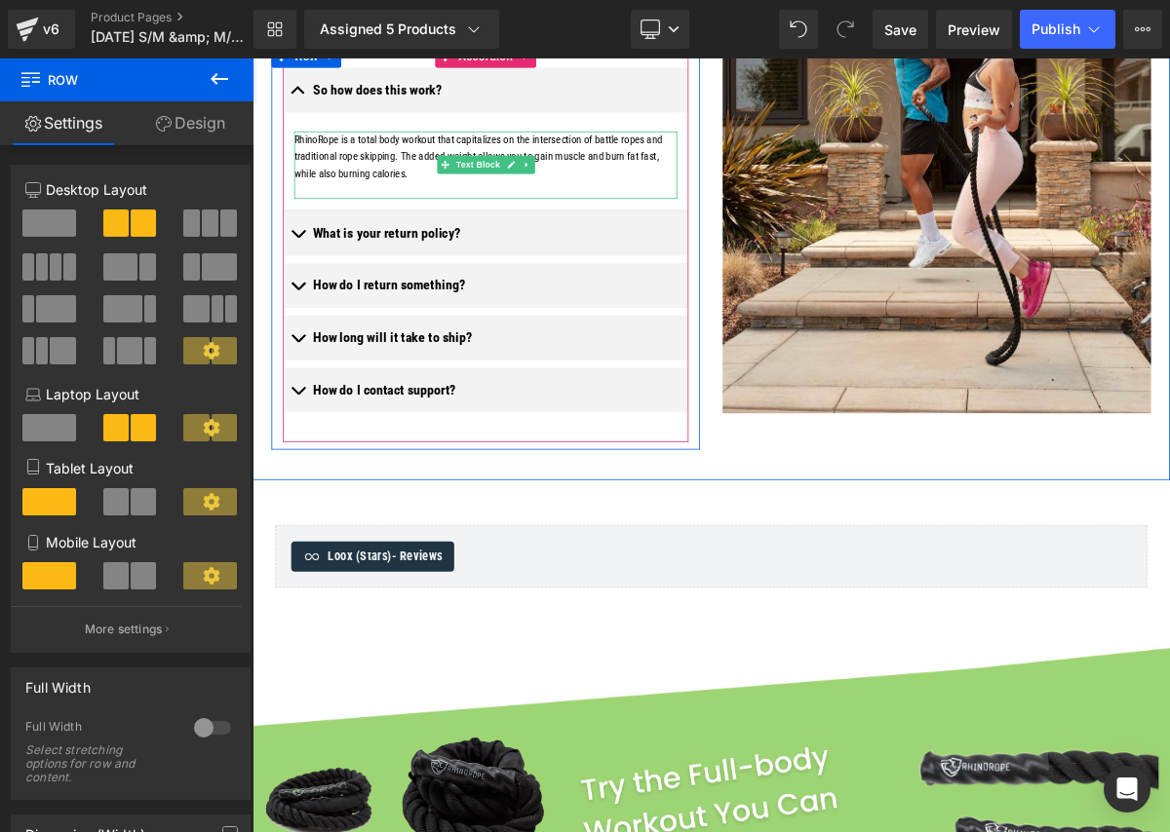
click at [463, 217] on p "RhinoRope is a total body workout that capitalizes on the intersection of battl…" at bounding box center [552, 184] width 492 height 65
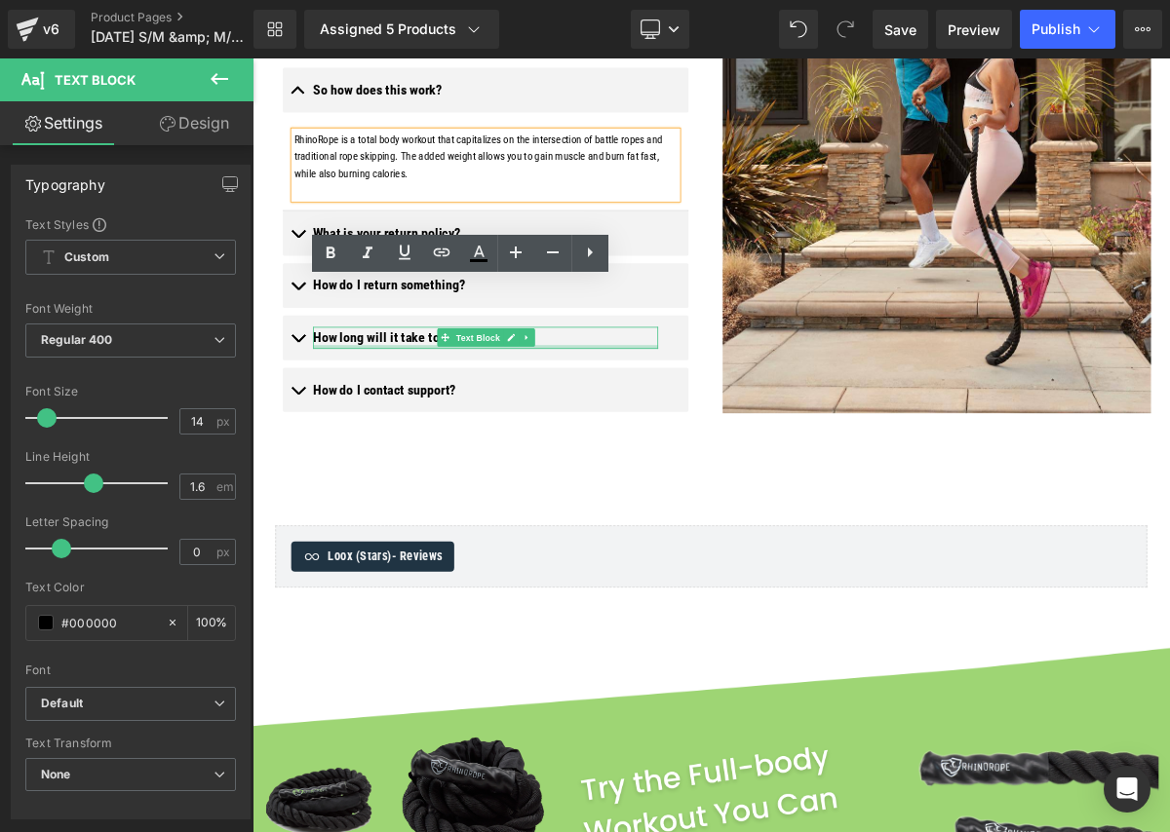
click at [474, 499] on div "How do I contact support? Text Block" at bounding box center [552, 485] width 444 height 28
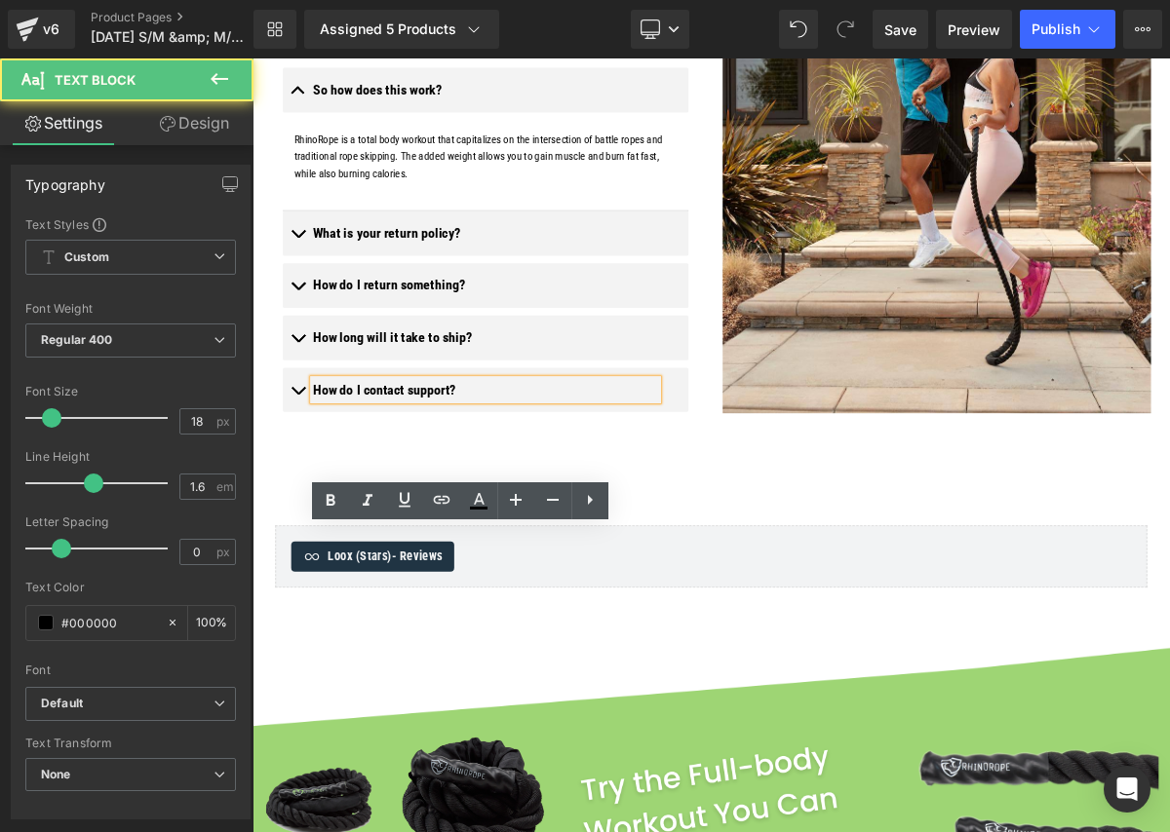
click at [309, 514] on button "button" at bounding box center [310, 485] width 39 height 58
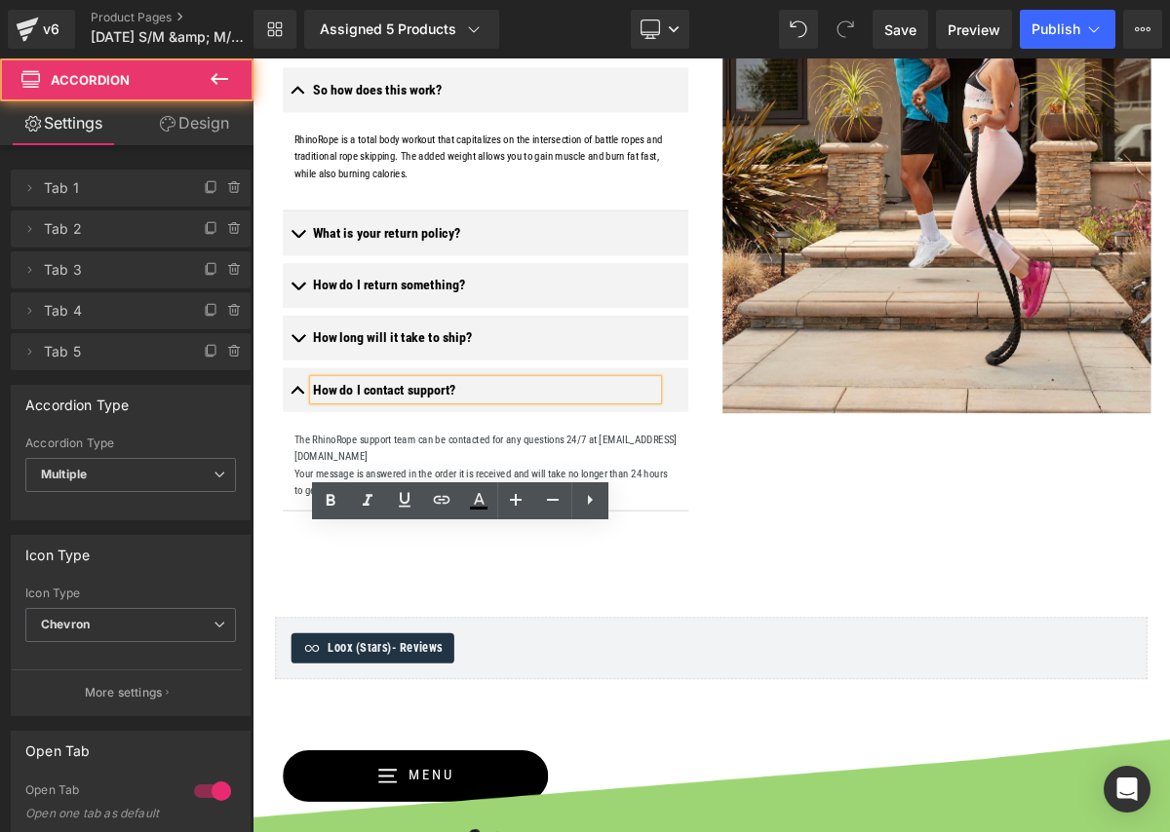
click at [312, 514] on button "button" at bounding box center [310, 485] width 39 height 58
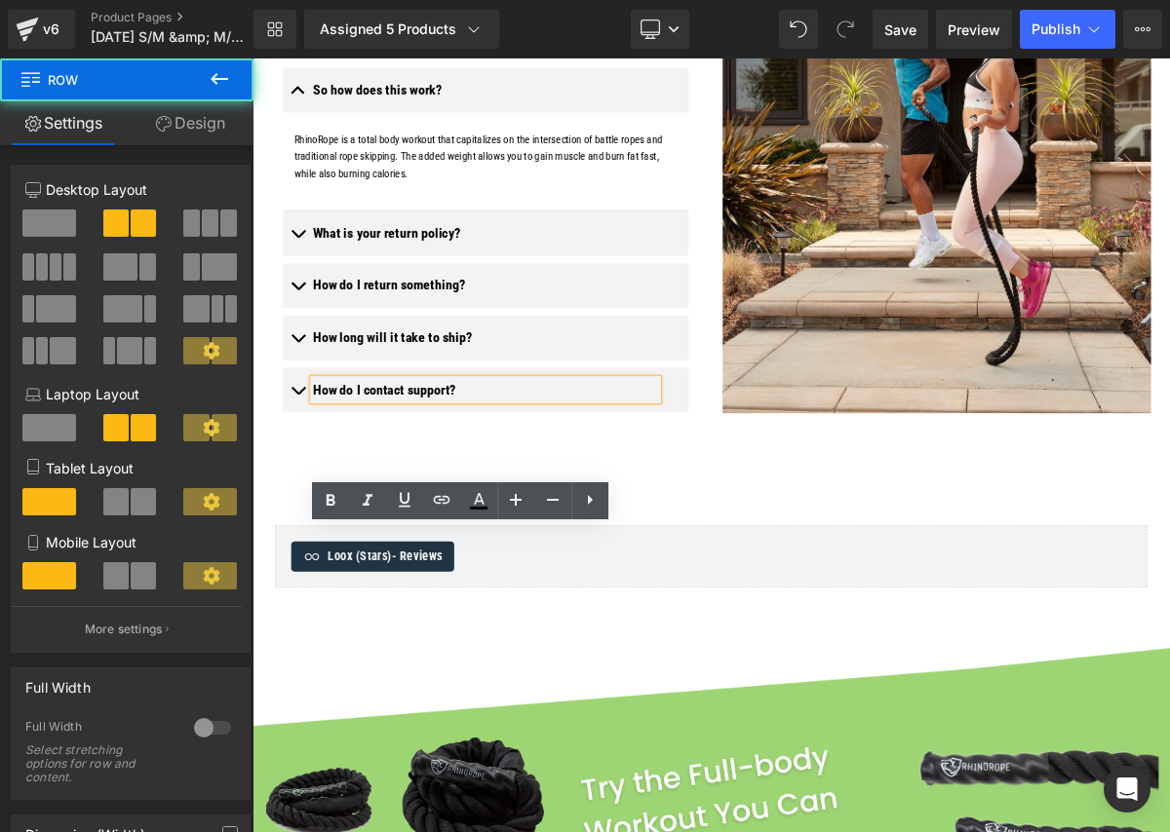
click at [927, 572] on div "Image Frequently Asked Questions Text Block Icon List Row So how does this work…" at bounding box center [842, 224] width 1160 height 696
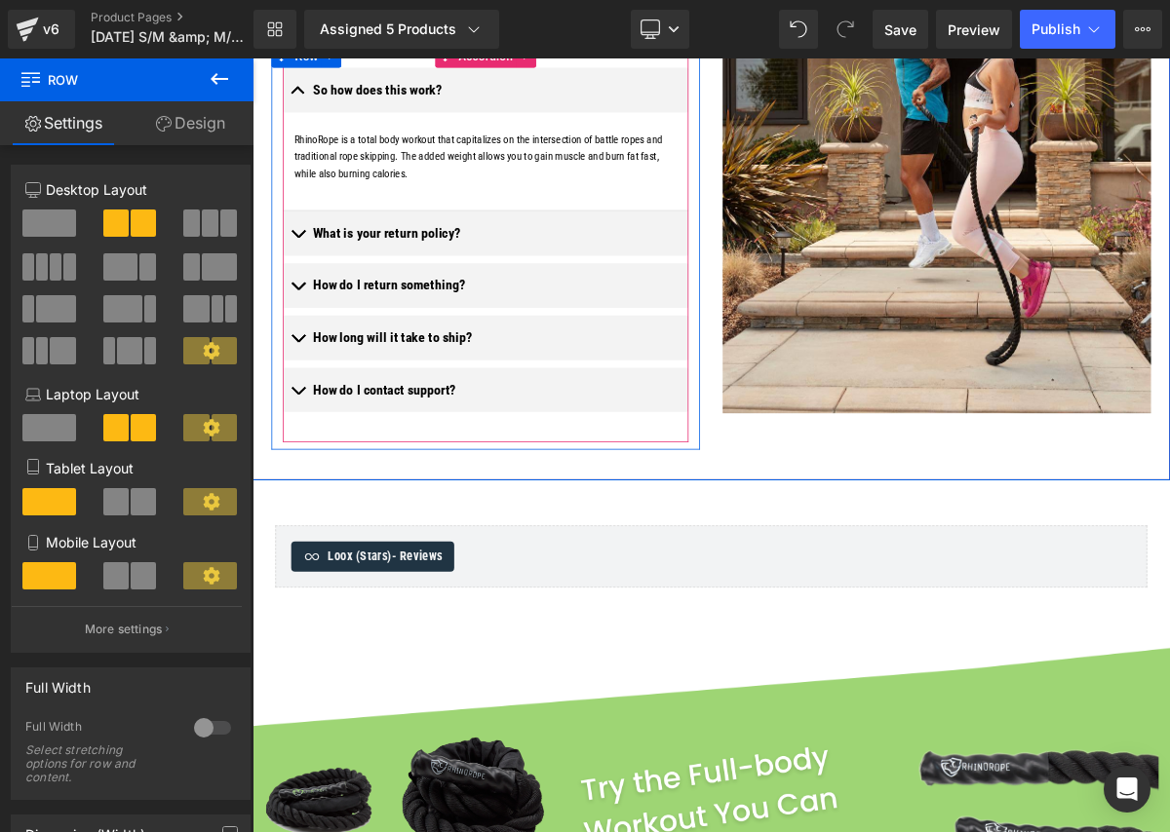
click at [308, 446] on button "button" at bounding box center [310, 418] width 39 height 58
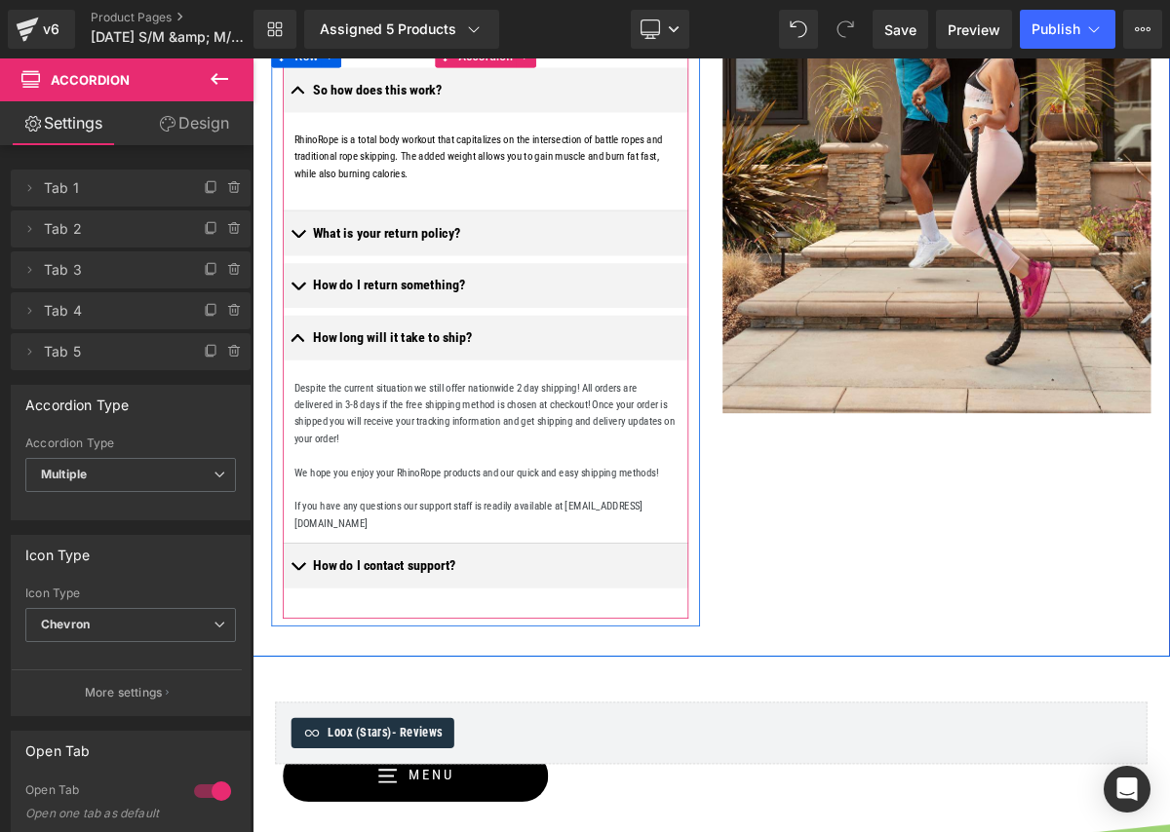
click at [309, 446] on button "button" at bounding box center [310, 418] width 39 height 58
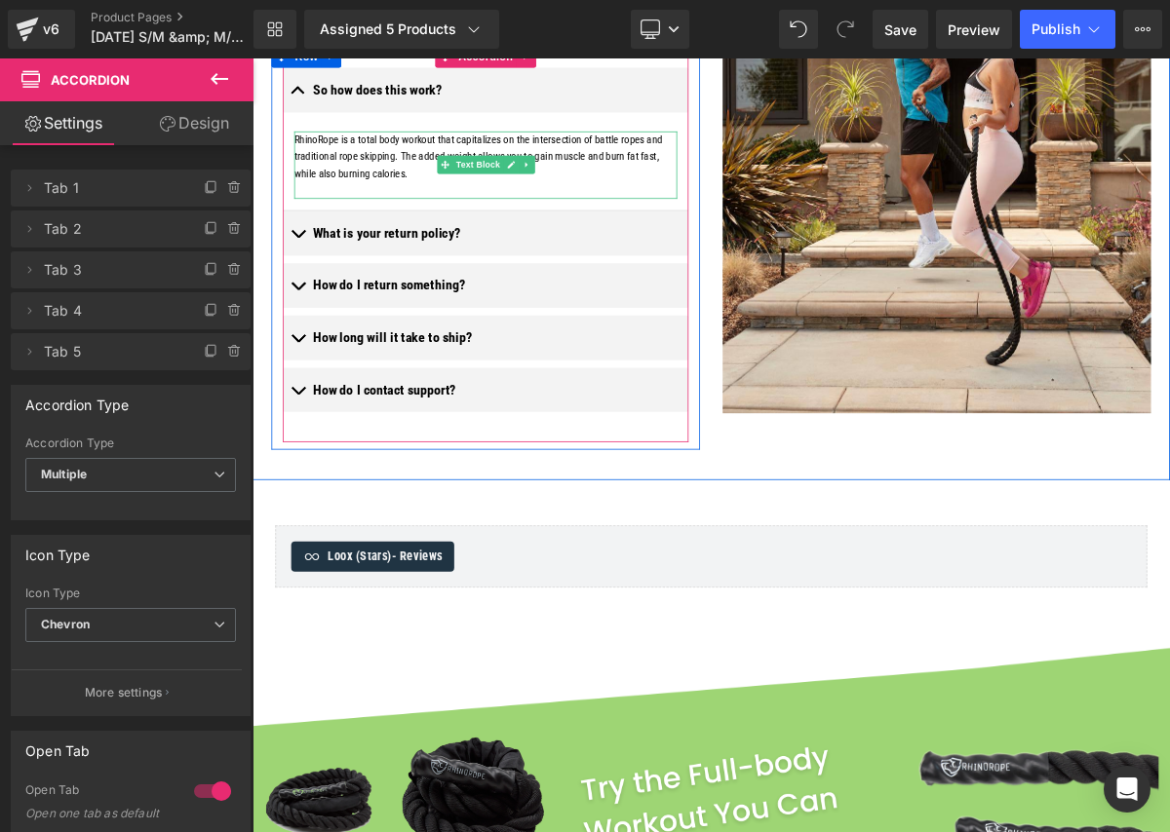
click at [609, 239] on p at bounding box center [552, 227] width 492 height 21
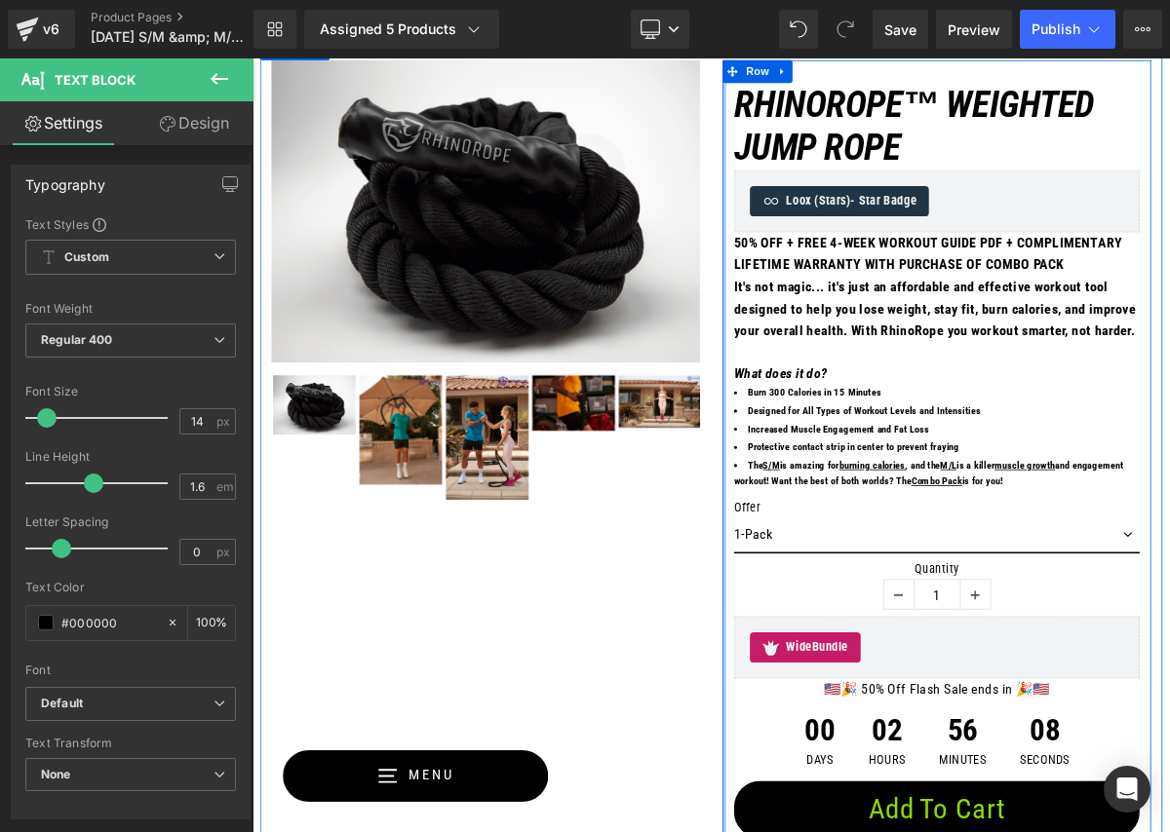
scroll to position [1978, 0]
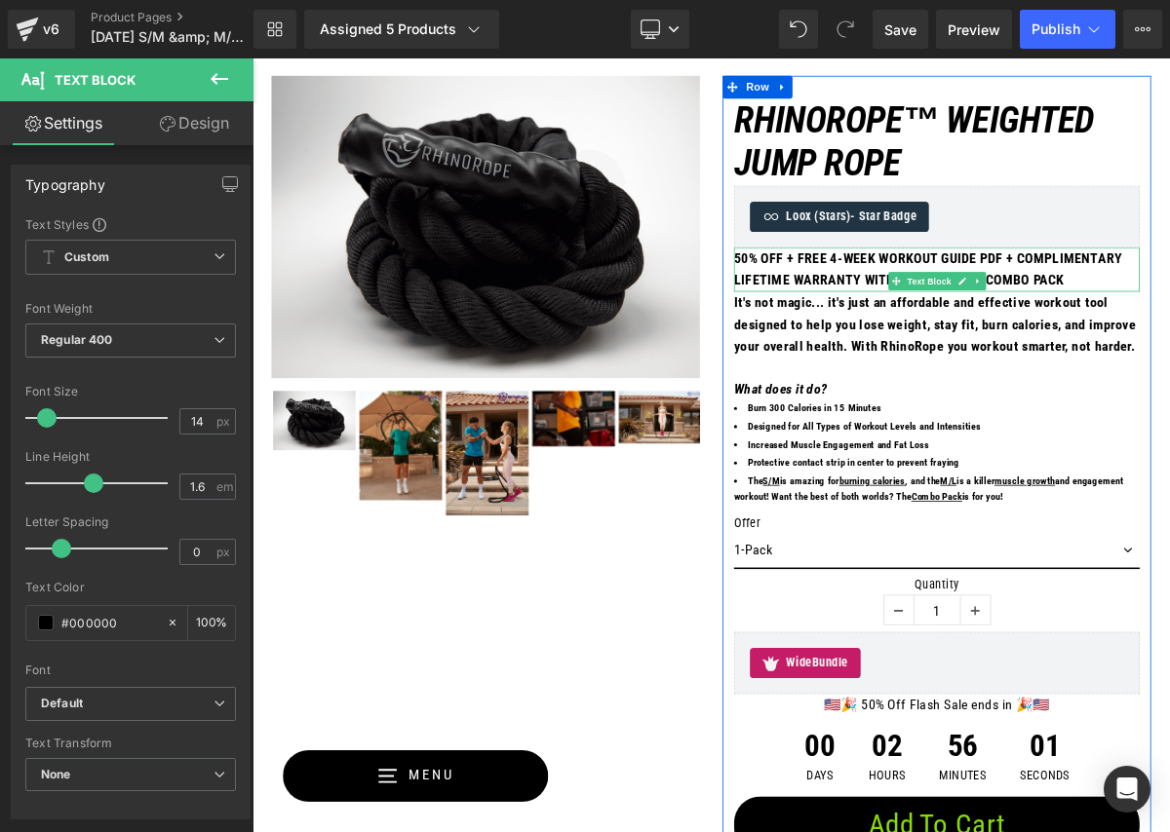
click at [1025, 359] on p "50% OFF + FREE 4-WEEK WORKOUT GUIDE PDF + COMPLIMENTARY LIFETIME WARRANTY WITH …" at bounding box center [1132, 330] width 522 height 57
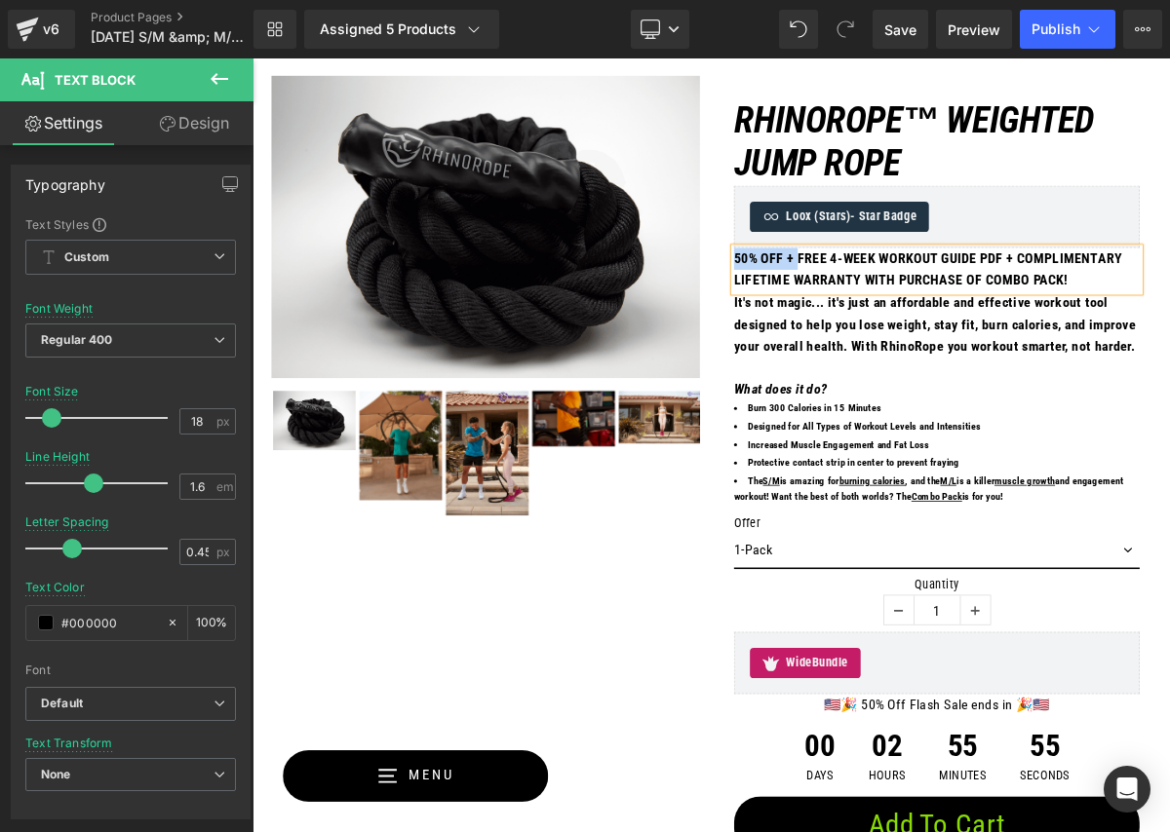
drag, startPoint x: 969, startPoint y: 373, endPoint x: 869, endPoint y: 370, distance: 100.4
click at [871, 354] on strong "50% OFF + FREE 4-WEEK WORKOUT GUIDE PDF + COMPLIMENTARY LIFETIME WARRANTY WITH …" at bounding box center [1120, 329] width 499 height 49
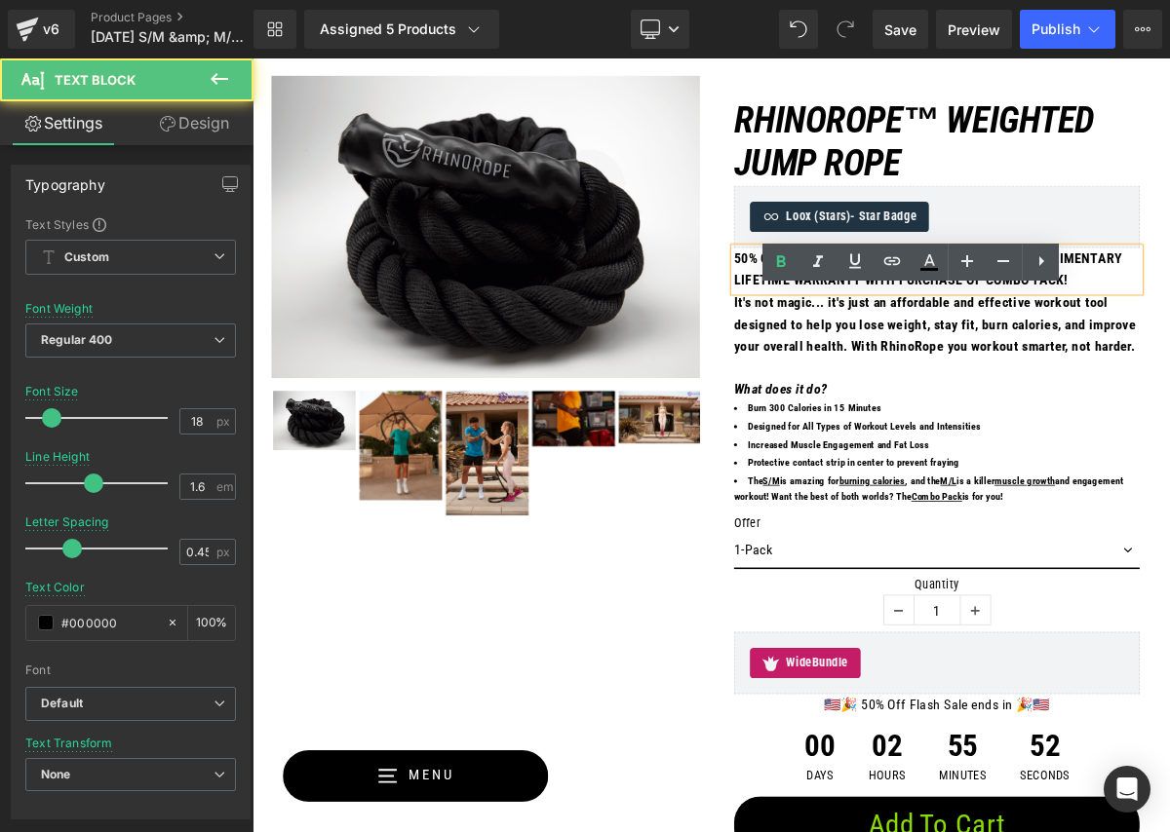
click at [1075, 359] on p "50% OFF + FREE 4-WEEK WORKOUT GUIDE PDF + COMPLIMENTARY LIFETIME WARRANTY WITH …" at bounding box center [1132, 330] width 522 height 57
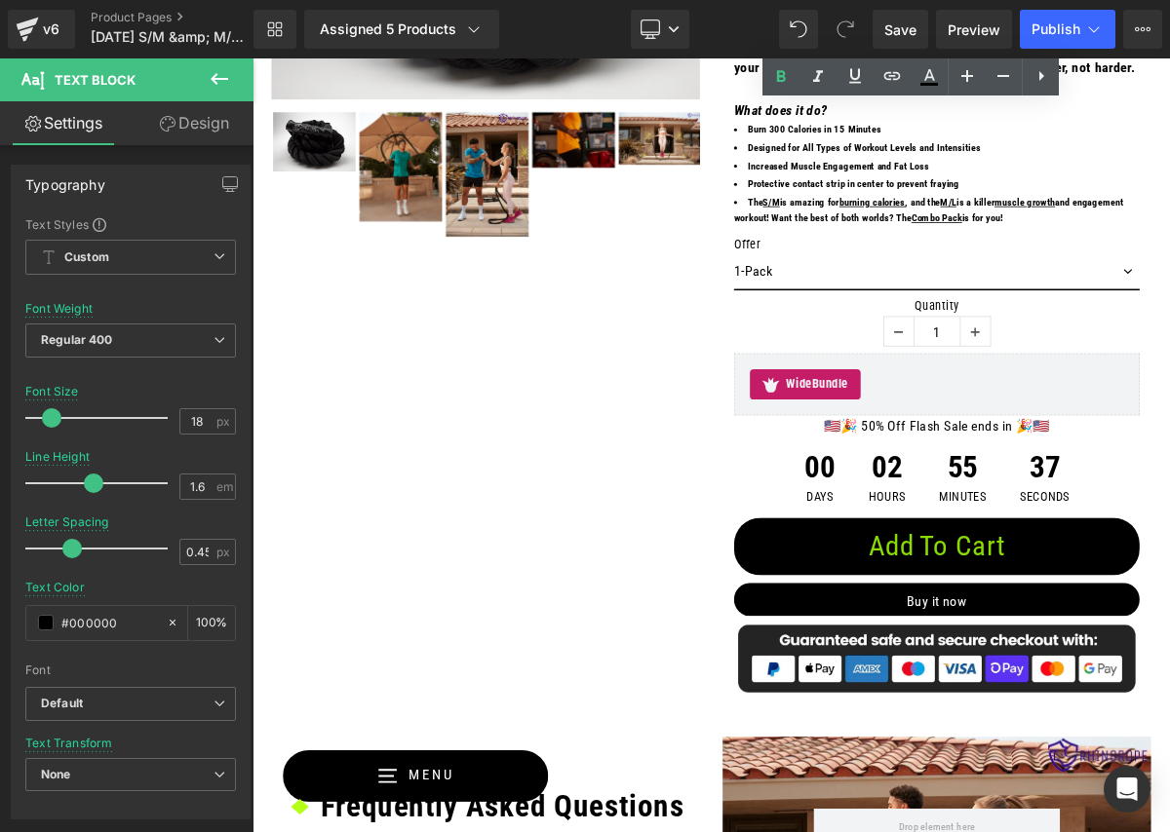
scroll to position [2039, 0]
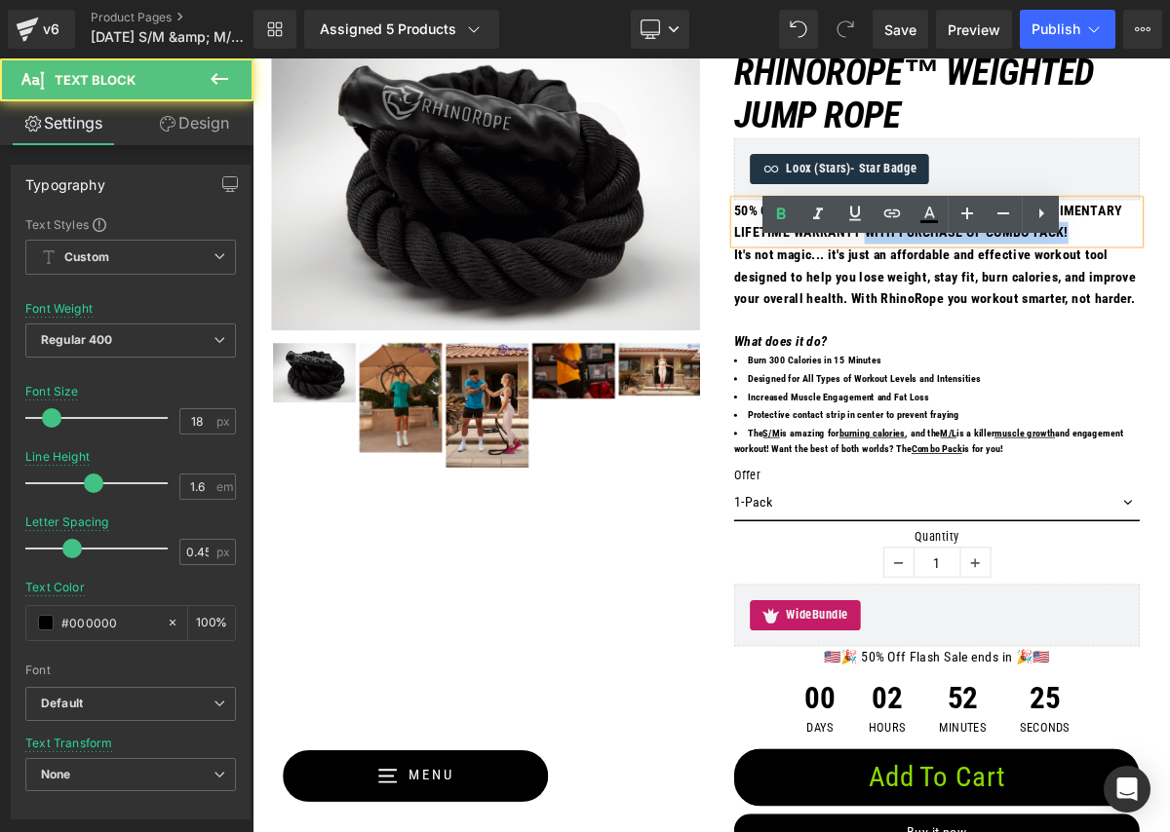
drag, startPoint x: 1229, startPoint y: 337, endPoint x: 865, endPoint y: 332, distance: 364.6
click at [871, 297] on div "50% OFF + FREE 4-WEEK WORKOUT GUIDE PDF + COMPLIMENTARY LIFETIME WARRANTY WITH …" at bounding box center [1132, 269] width 522 height 57
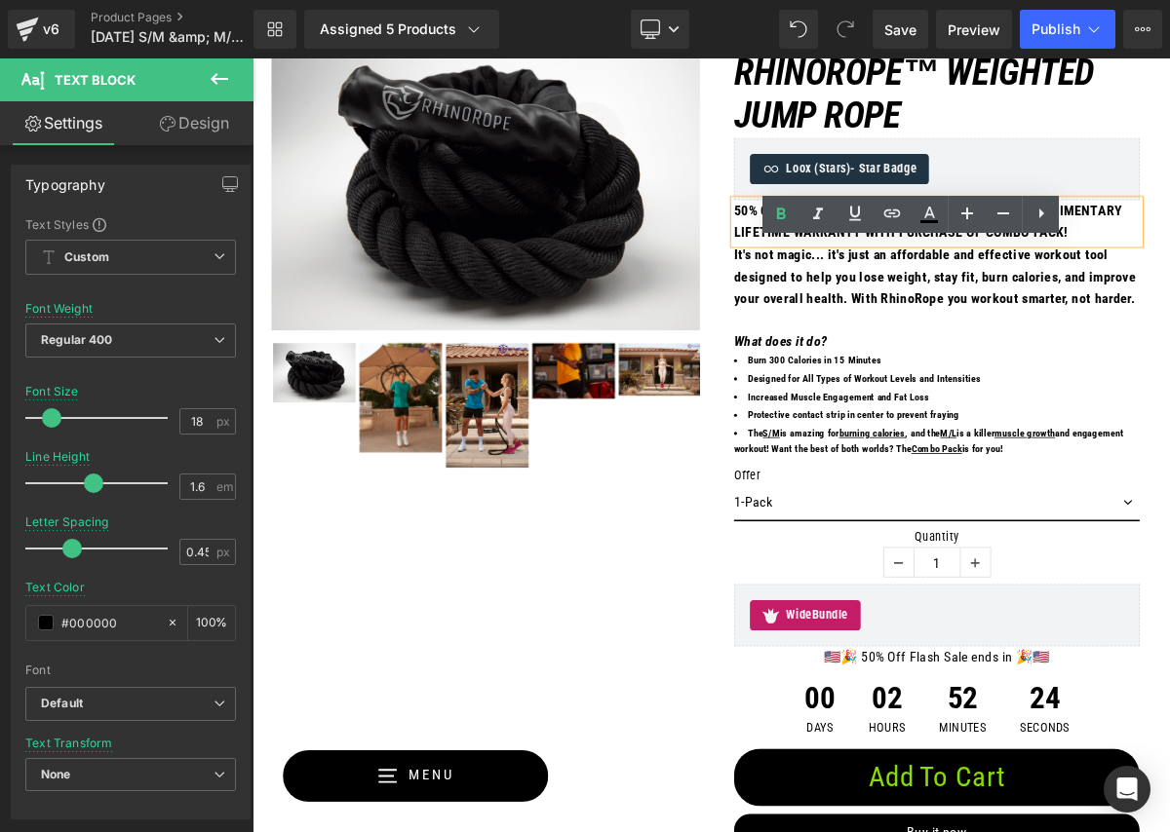
click at [879, 292] on strong "50% OFF + FREE 4-WEEK WORKOUT GUIDE PDF + COMPLIMENTARY LIFETIME WARRANTY WITH …" at bounding box center [1120, 268] width 499 height 49
drag, startPoint x: 881, startPoint y: 336, endPoint x: 1201, endPoint y: 339, distance: 319.7
click at [1169, 292] on strong "50% OFF + FREE 4-WEEK WORKOUT GUIDE PDF + COMPLIMENTARY LIFETIME WARRANTY WITH …" at bounding box center [1120, 268] width 499 height 49
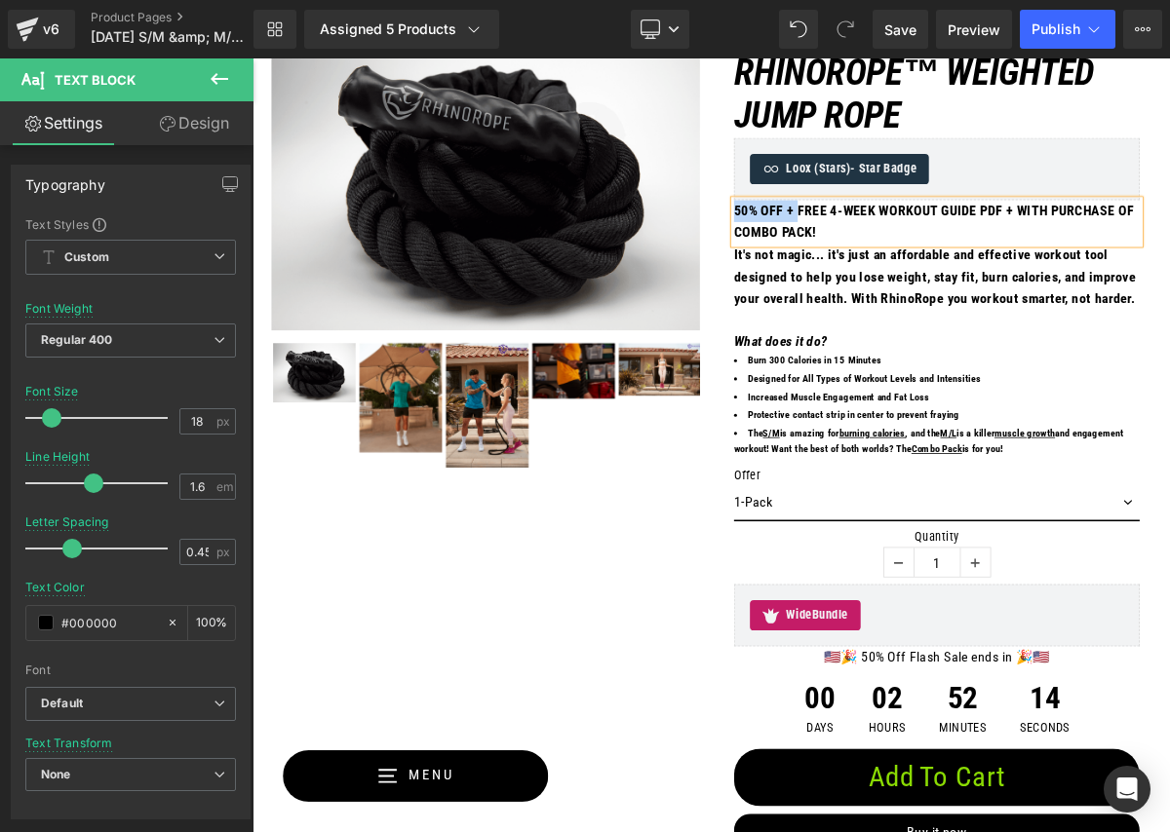
drag, startPoint x: 966, startPoint y: 311, endPoint x: 869, endPoint y: 310, distance: 97.5
click at [871, 292] on strong "50% OFF + FREE 4-WEEK WORKOUT GUIDE PDF + WITH PURCHASE OF COMBO PACK!" at bounding box center [1128, 268] width 515 height 49
click at [1169, 292] on strong "FREE 4-WEEK WORKOUT GUIDE PDF + WITH PURCHASE OF COMBO PACK!" at bounding box center [1118, 268] width 494 height 49
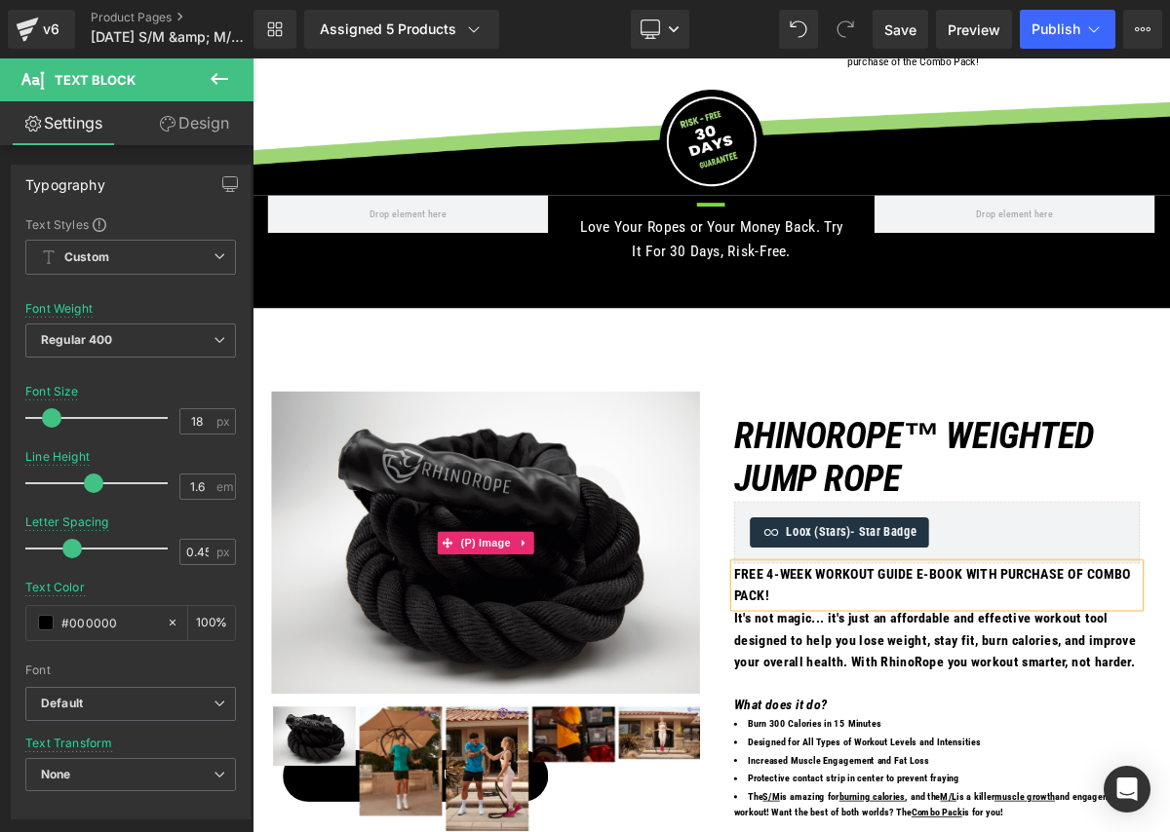
scroll to position [1029, 0]
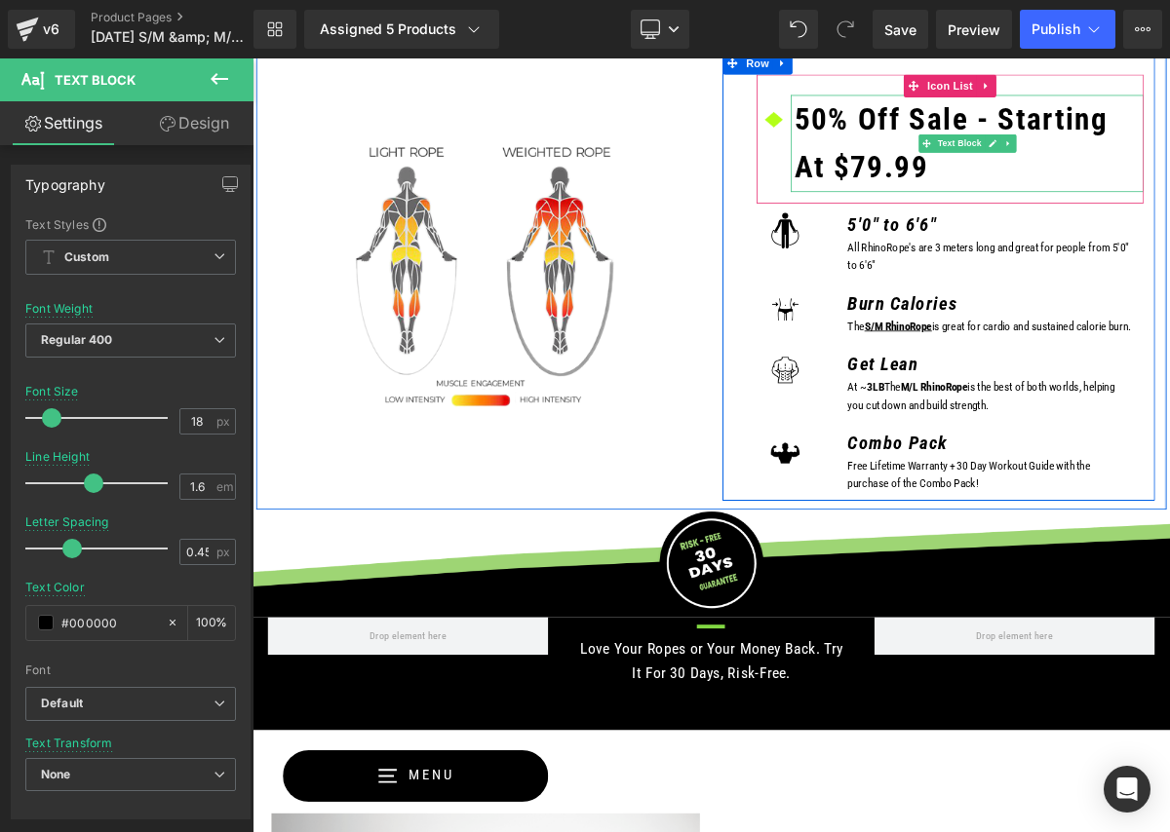
click at [1169, 186] on b "50% Off Sale - Starting At $79.99" at bounding box center [1150, 167] width 403 height 108
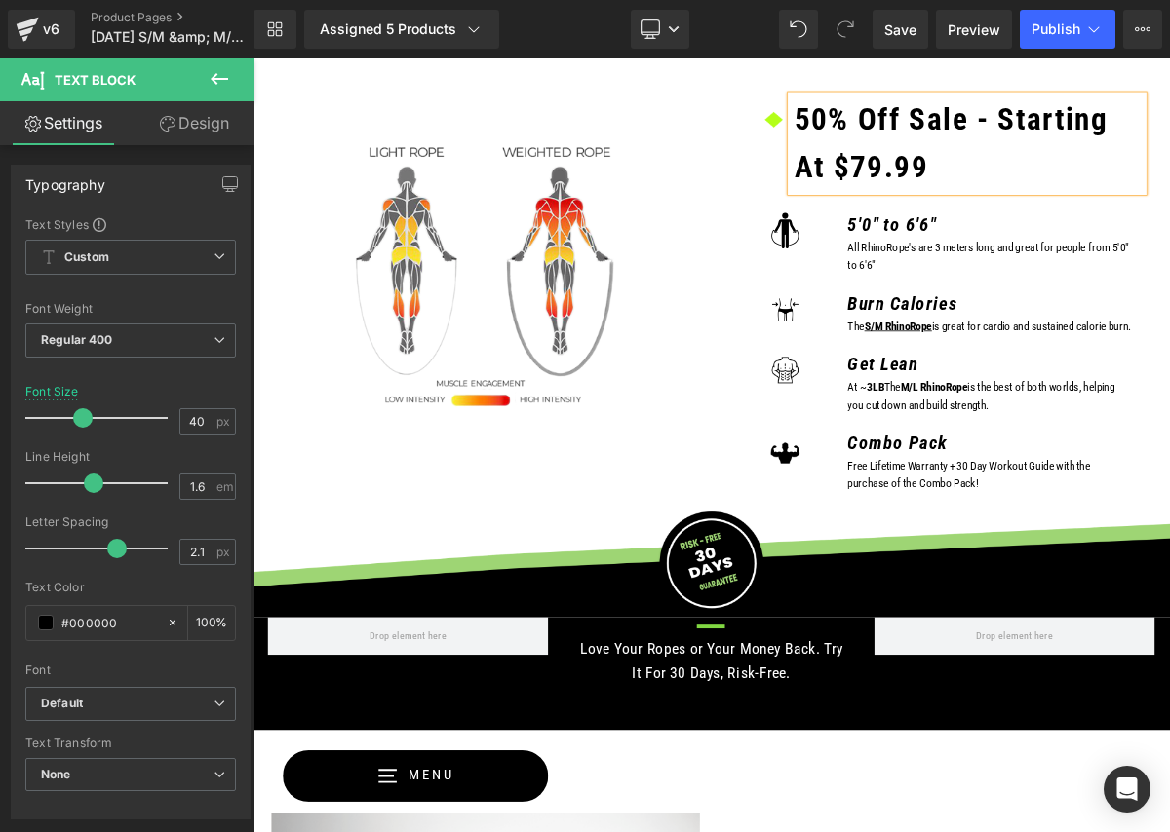
drag, startPoint x: 1225, startPoint y: 187, endPoint x: 1244, endPoint y: 194, distance: 19.7
click at [1169, 187] on b "50% Off Sale - Starting At $79.99" at bounding box center [1150, 167] width 403 height 108
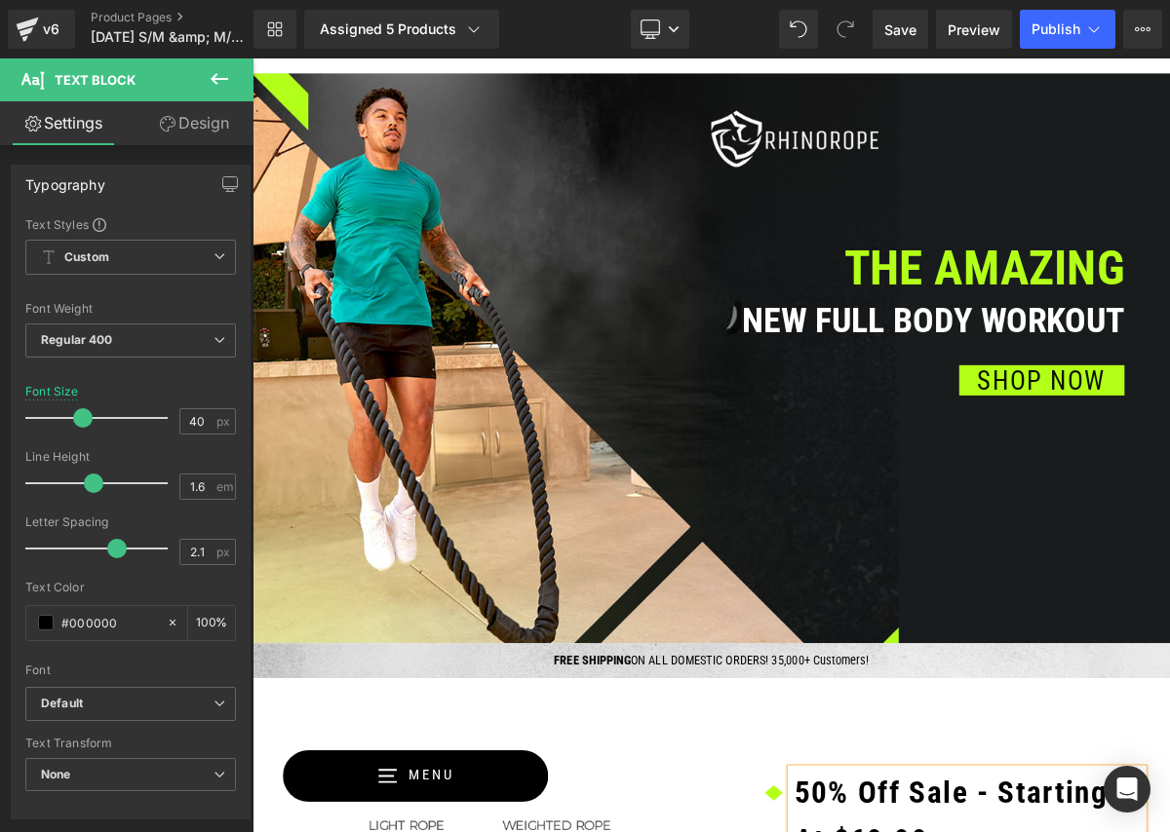
scroll to position [0, 0]
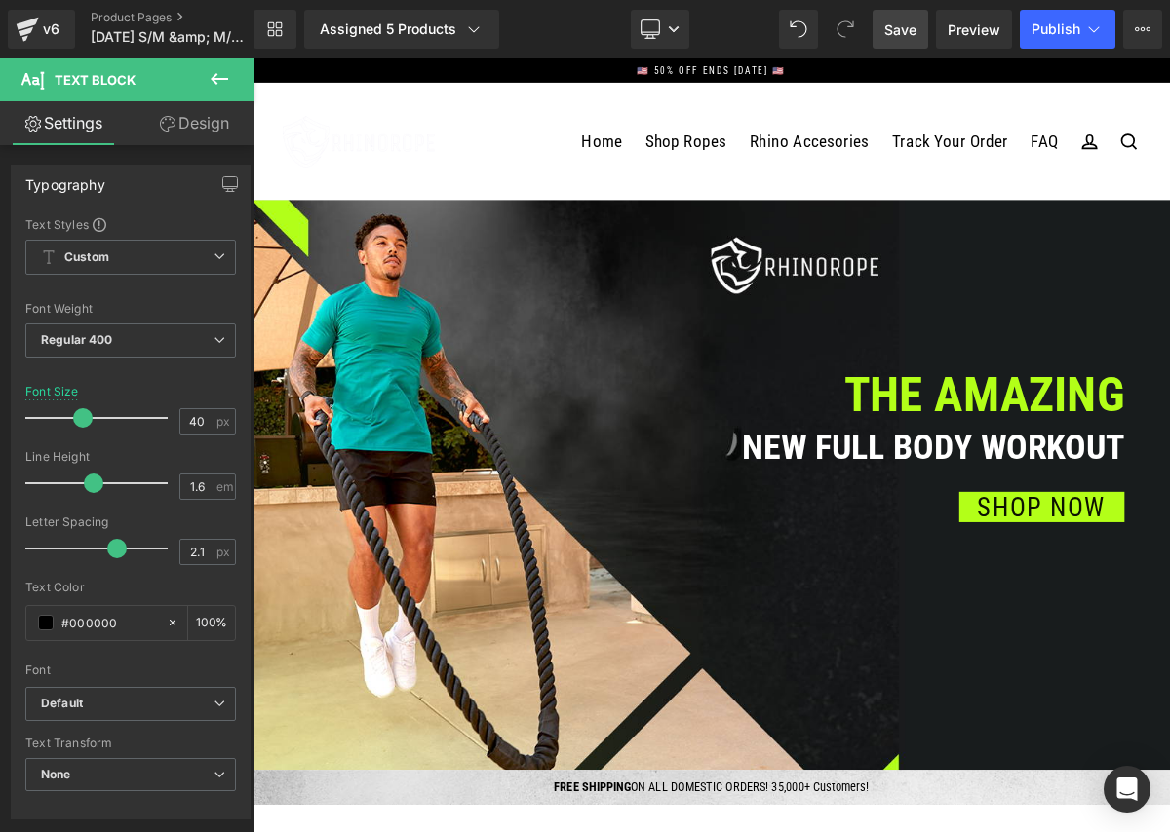
click at [907, 34] on span "Save" at bounding box center [900, 29] width 32 height 20
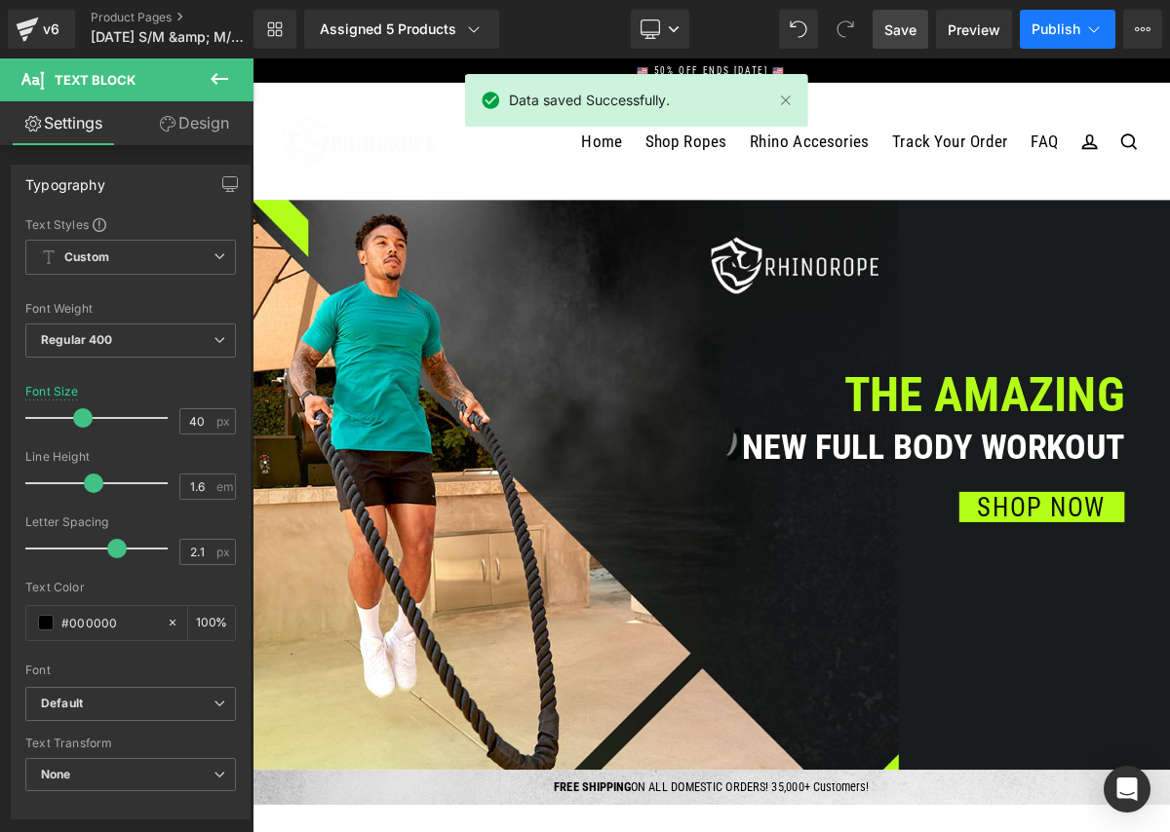
click at [1042, 37] on button "Publish" at bounding box center [1068, 29] width 96 height 39
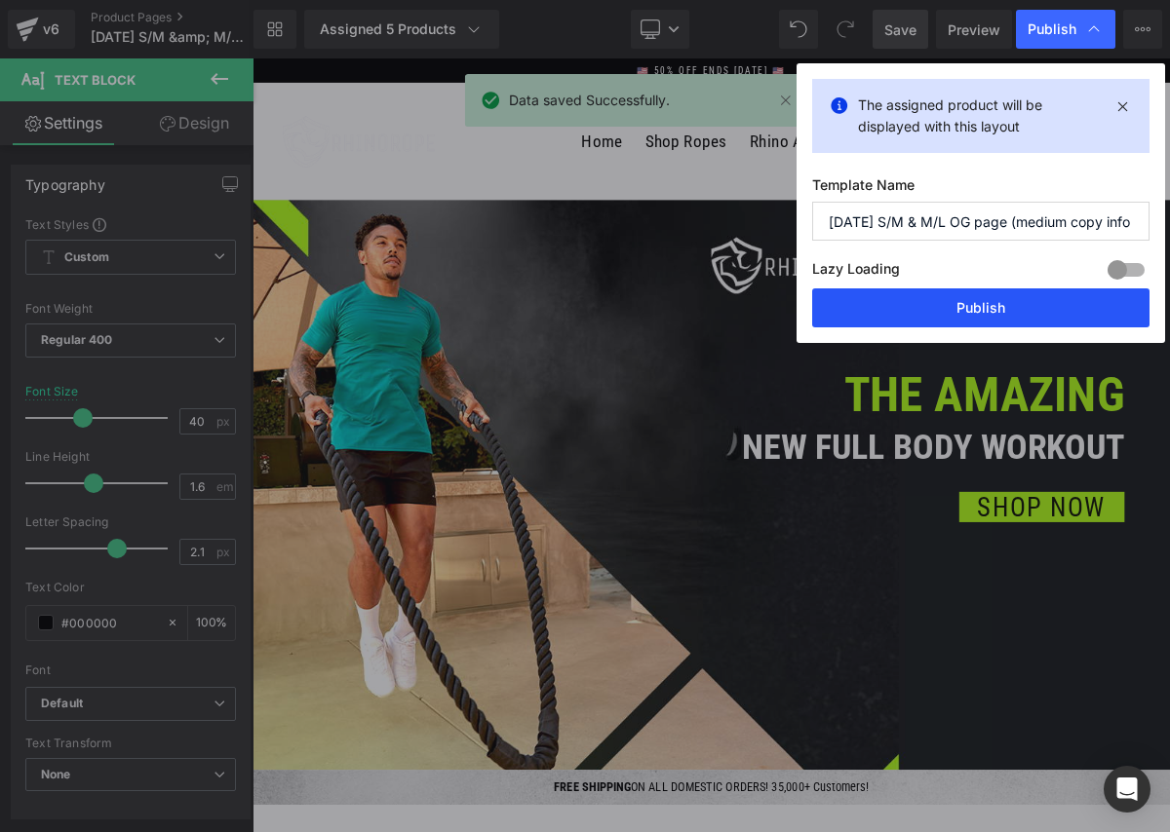
click at [988, 321] on button "Publish" at bounding box center [980, 308] width 337 height 39
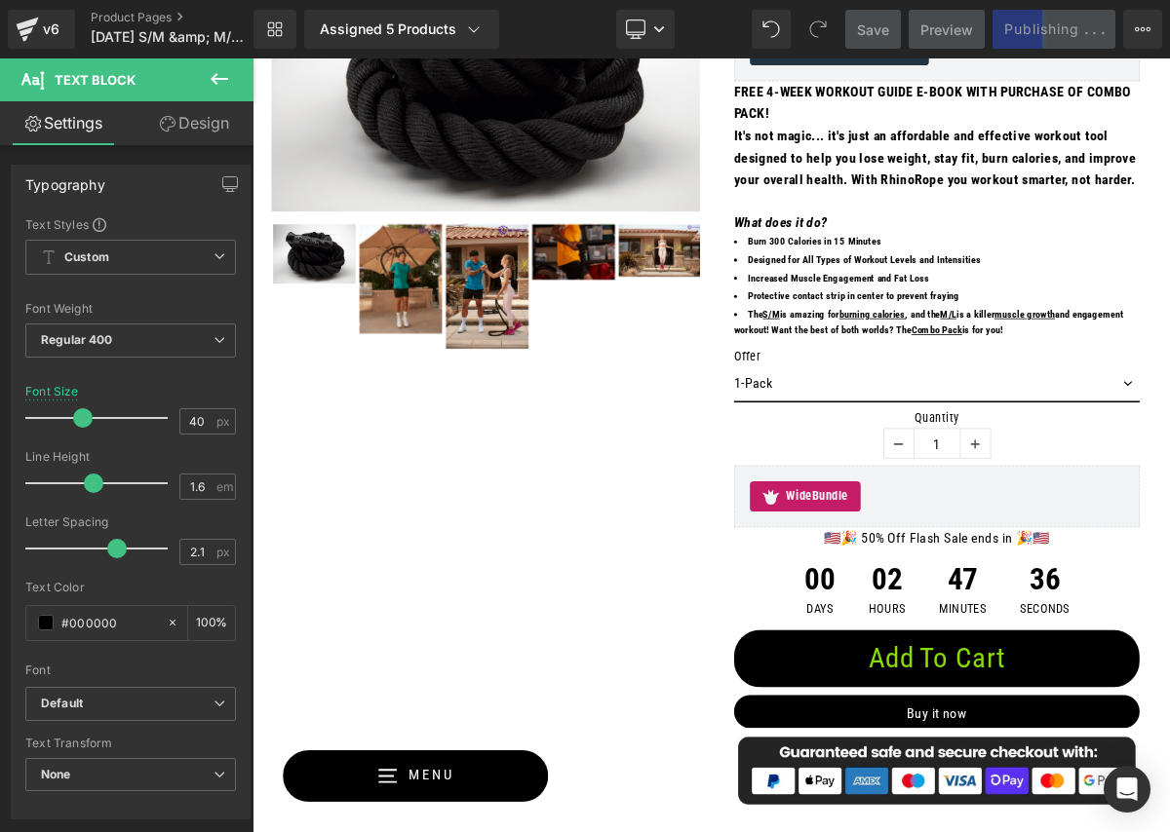
scroll to position [2207, 0]
